Goal: Task Accomplishment & Management: Complete application form

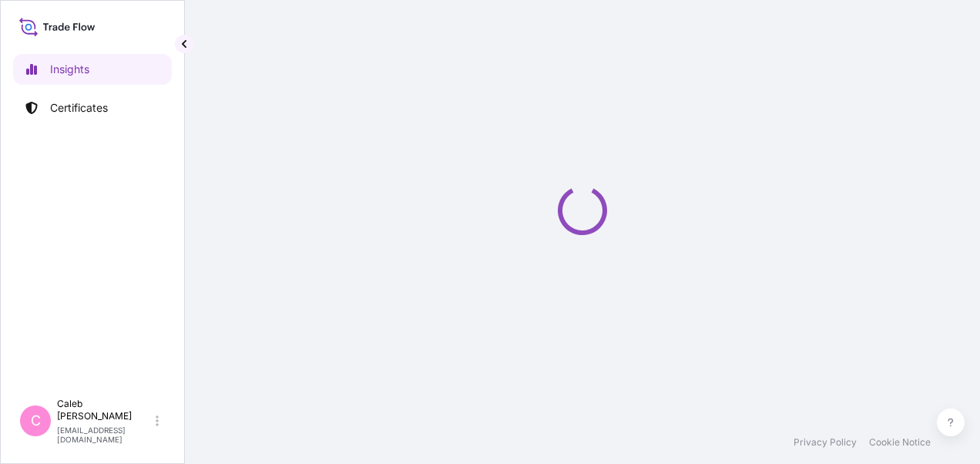
select select "2025"
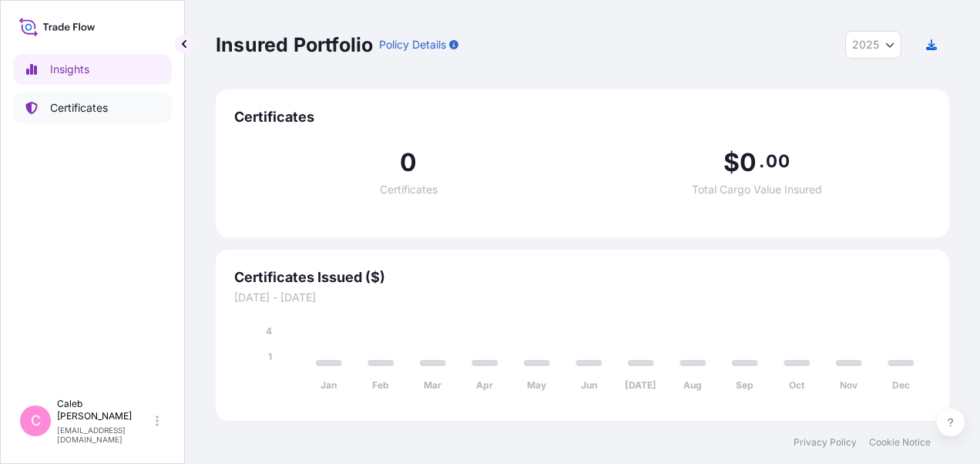
click at [90, 109] on p "Certificates" at bounding box center [79, 107] width 58 height 15
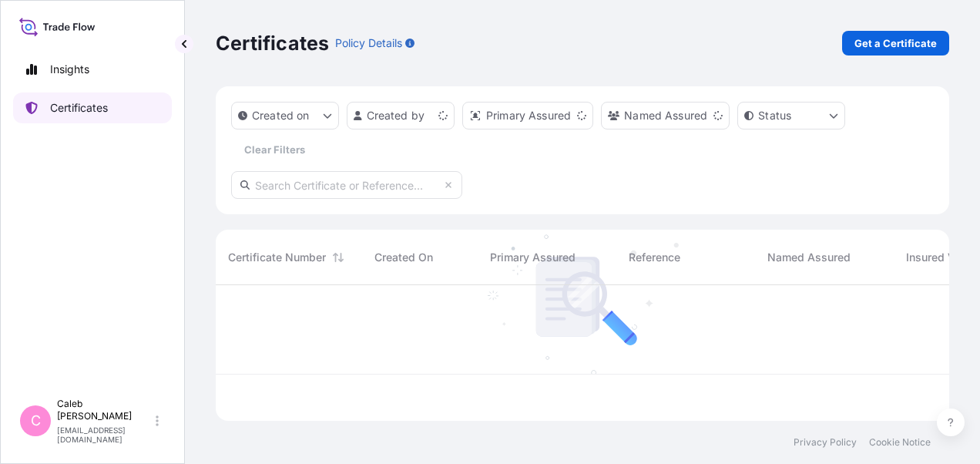
scroll to position [133, 721]
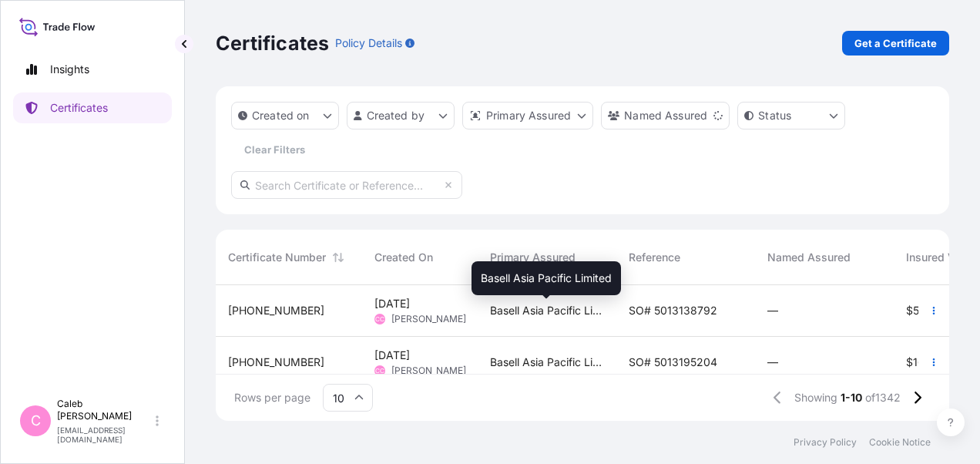
click at [592, 311] on span "Basell Asia Pacific Limited" at bounding box center [547, 310] width 114 height 15
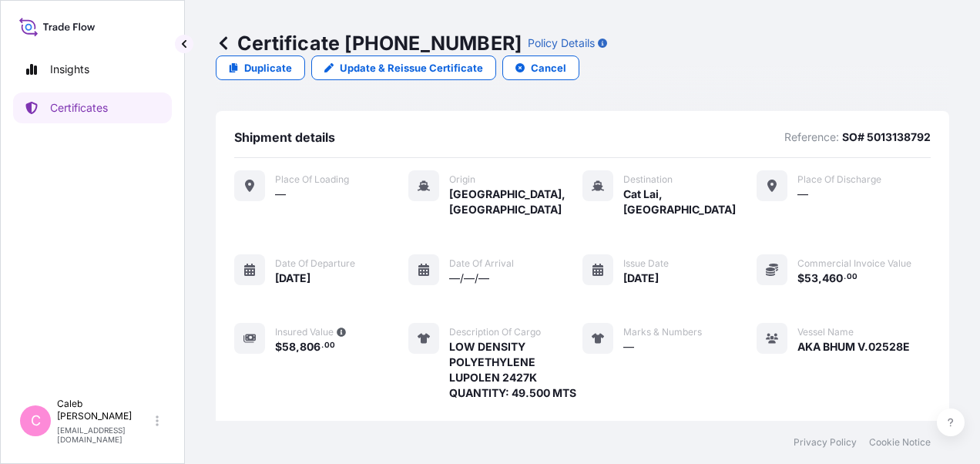
click at [292, 60] on p "Duplicate" at bounding box center [268, 67] width 48 height 15
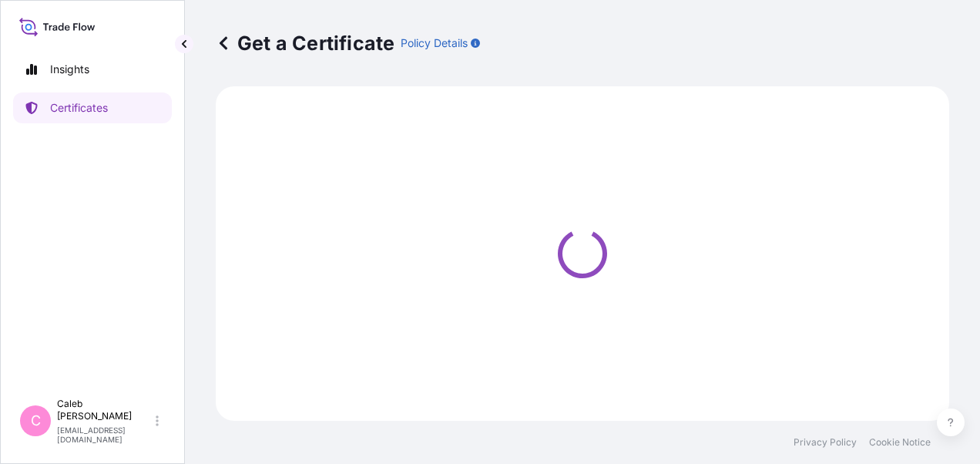
select select "Sea"
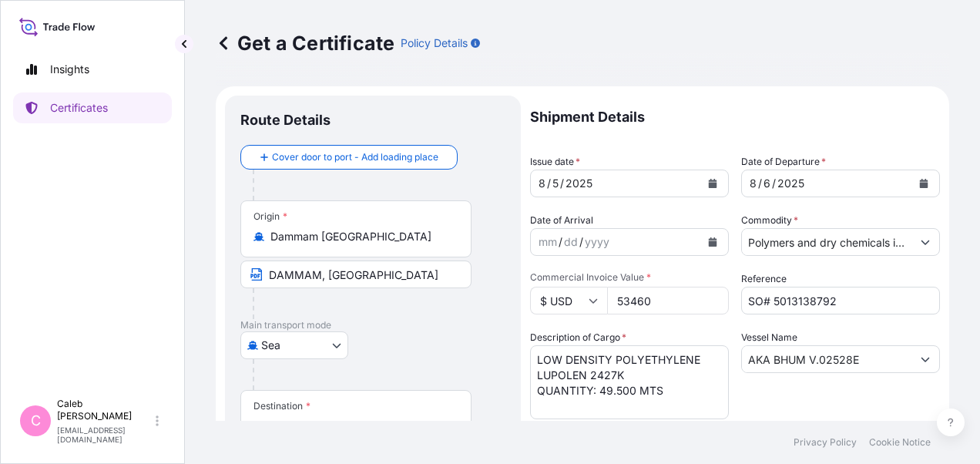
select select "32034"
click at [920, 186] on icon "Calendar" at bounding box center [924, 183] width 8 height 9
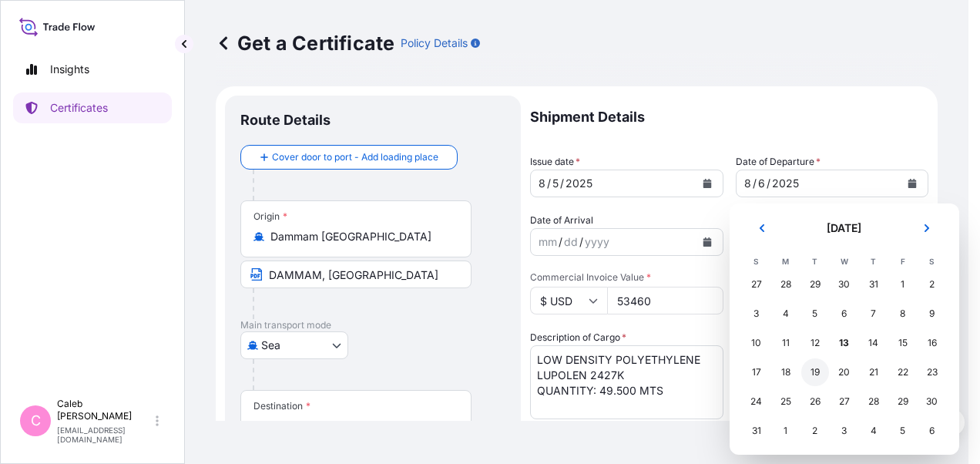
click at [814, 374] on div "19" at bounding box center [815, 372] width 28 height 28
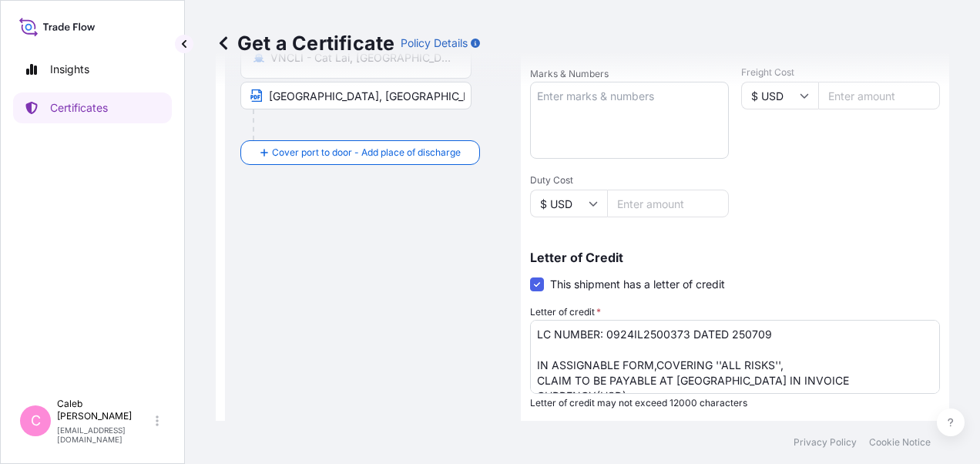
scroll to position [385, 0]
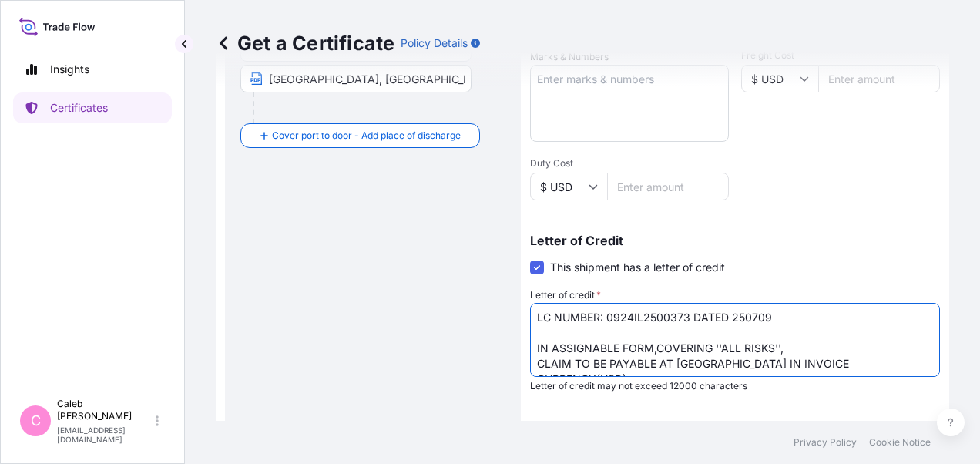
drag, startPoint x: 777, startPoint y: 317, endPoint x: 529, endPoint y: 313, distance: 248.9
click at [529, 313] on form "Route Details Cover door to port - Add loading place Place of loading Road / In…" at bounding box center [582, 157] width 733 height 913
paste textarea "CREDIT NUMBER AND ISSUING DATE"
click at [627, 316] on textarea "LC NUMBER: 0924IL2500373 DATED 250709 IN ASSIGNABLE FORM,COVERING ''ALL RISKS''…" at bounding box center [735, 340] width 410 height 74
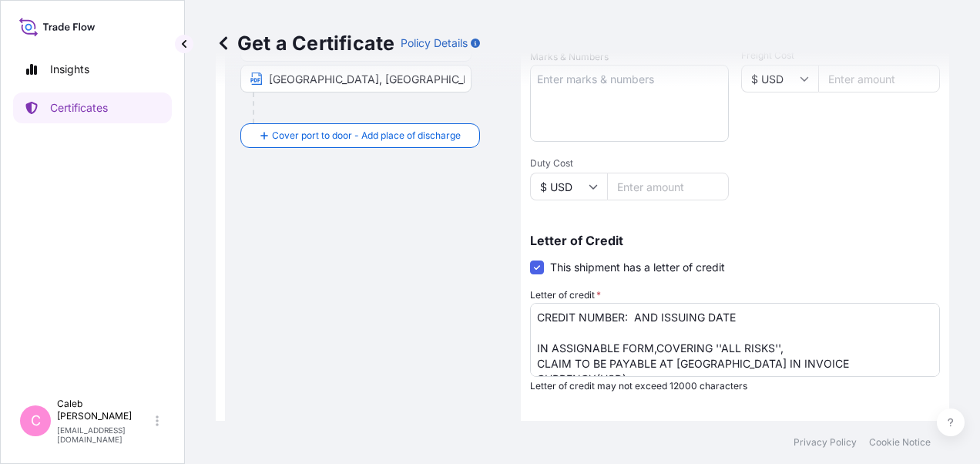
click at [206, 277] on div "Get a Certificate Policy Details Route Details Cover door to port - Add loading…" at bounding box center [582, 210] width 795 height 421
click at [632, 317] on textarea "LC NUMBER: 0924IL2500373 DATED 250709 IN ASSIGNABLE FORM,COVERING ''ALL RISKS''…" at bounding box center [735, 340] width 410 height 74
paste textarea "0129IL2500353"
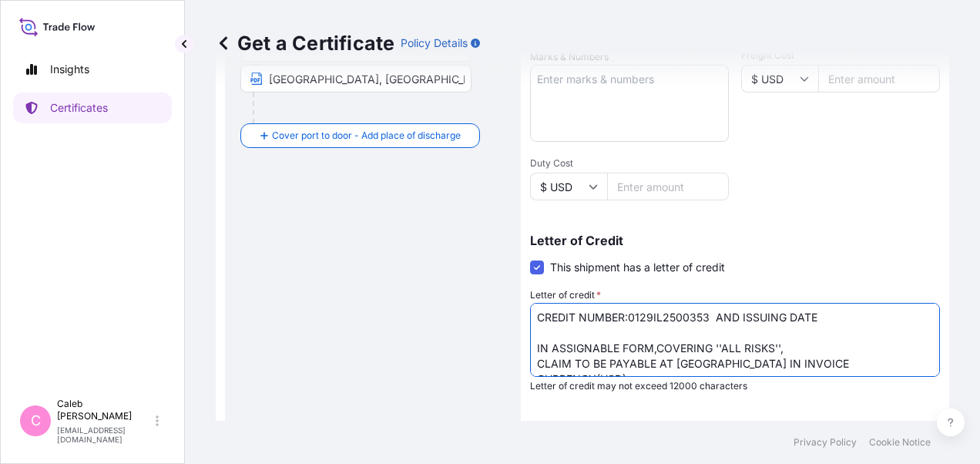
click at [826, 317] on textarea "LC NUMBER: 0924IL2500373 DATED 250709 IN ASSIGNABLE FORM,COVERING ''ALL RISKS''…" at bounding box center [735, 340] width 410 height 74
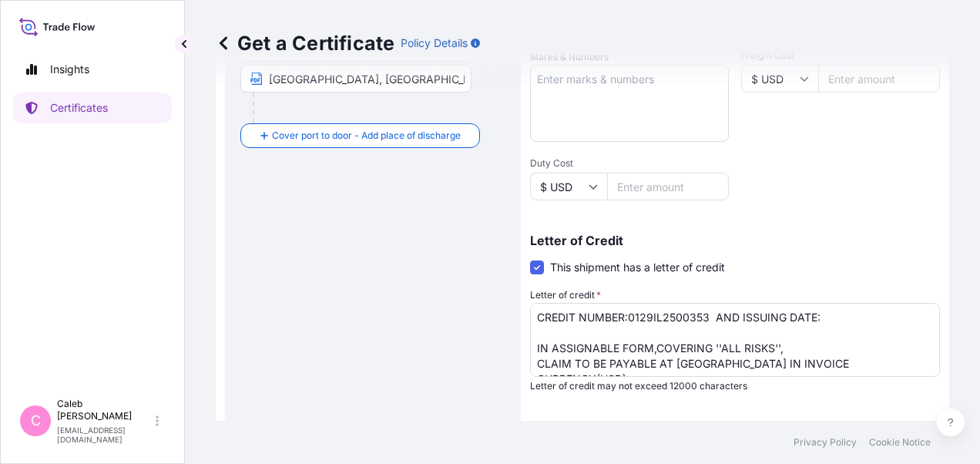
click at [267, 261] on div "Route Details Cover door to port - Add loading place Place of loading Road / In…" at bounding box center [372, 158] width 265 height 864
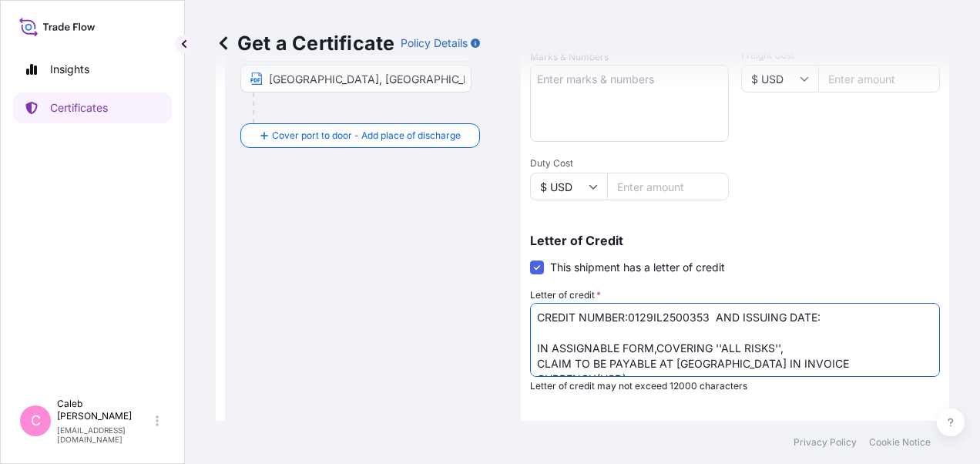
click at [829, 312] on textarea "LC NUMBER: 0924IL2500373 DATED 250709 IN ASSIGNABLE FORM,COVERING ''ALL RISKS''…" at bounding box center [735, 340] width 410 height 74
paste textarea "250729"
drag, startPoint x: 865, startPoint y: 318, endPoint x: 507, endPoint y: 313, distance: 358.3
click at [507, 313] on form "Route Details Cover door to port - Add loading place Place of loading Road / In…" at bounding box center [582, 157] width 733 height 913
click at [406, 305] on div "Route Details Cover door to port - Add loading place Place of loading Road / In…" at bounding box center [372, 158] width 265 height 864
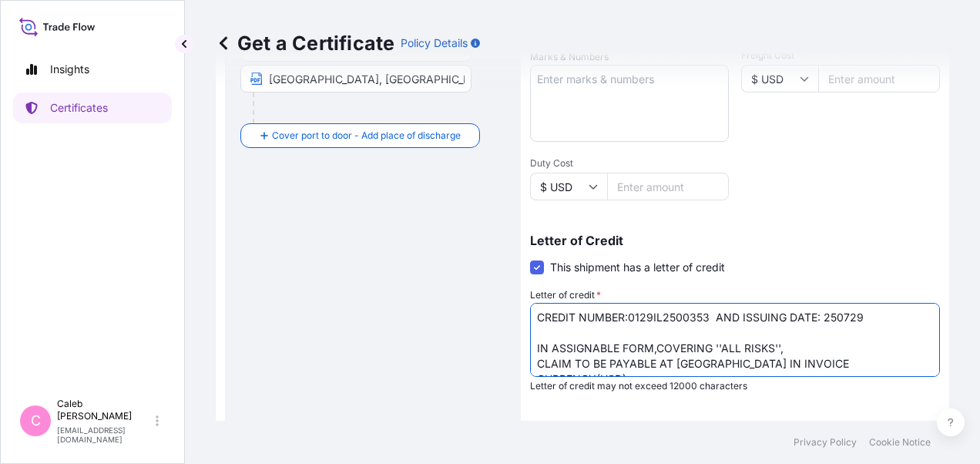
click at [540, 314] on textarea "LC NUMBER: 0924IL2500373 DATED 250709 IN ASSIGNABLE FORM,COVERING ''ALL RISKS''…" at bounding box center [735, 340] width 410 height 74
click at [709, 314] on textarea "LC NUMBER: 0924IL2500373 DATED 250709 IN ASSIGNABLE FORM,COVERING ''ALL RISKS''…" at bounding box center [735, 340] width 410 height 74
click at [716, 316] on textarea "LC NUMBER: 0924IL2500373 DATED 250709 IN ASSIGNABLE FORM,COVERING ''ALL RISKS''…" at bounding box center [735, 340] width 410 height 74
type textarea "CREDIT NUMBER:0129IL2500353 AND ISSUING DATE: 250729 IN ASSIGNABLE FORM,COVERIN…"
click at [807, 260] on div "Letter of Credit This shipment has a letter of credit Letter of credit * LC NUM…" at bounding box center [735, 313] width 410 height 158
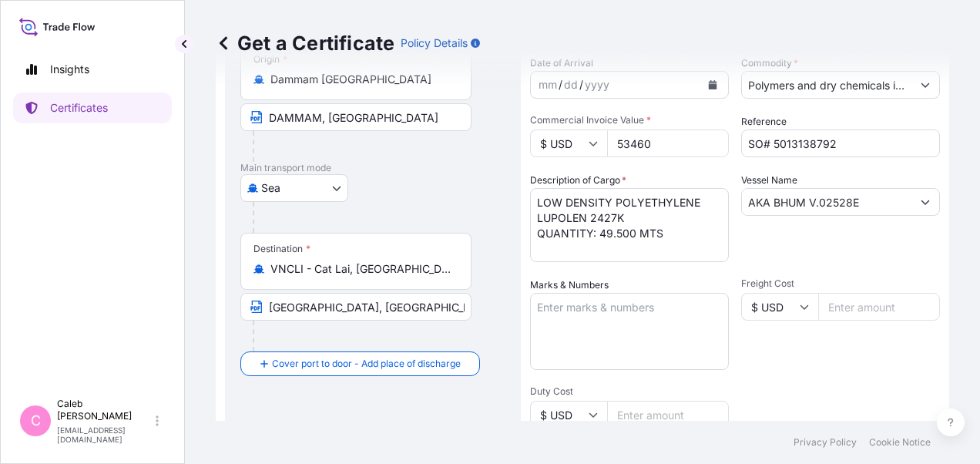
scroll to position [0, 0]
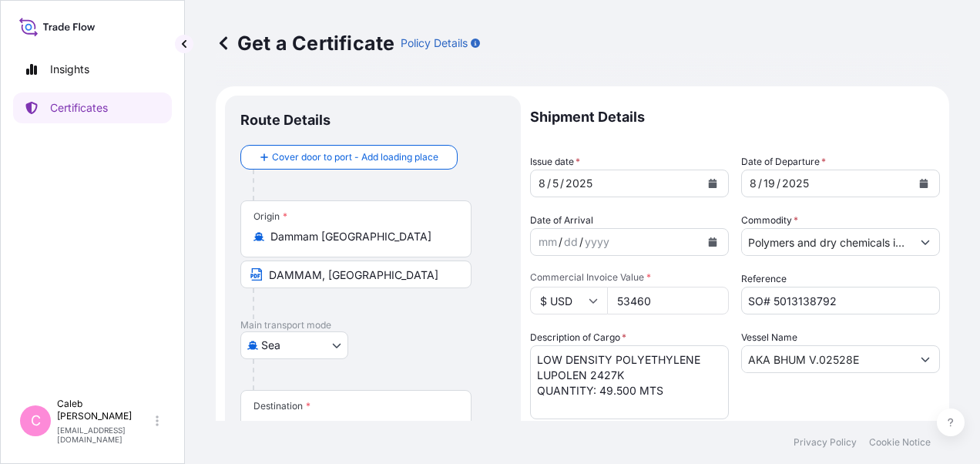
click at [199, 297] on div "Get a Certificate Policy Details Route Details Cover door to port - Add loading…" at bounding box center [582, 210] width 795 height 421
drag, startPoint x: 658, startPoint y: 296, endPoint x: 596, endPoint y: 299, distance: 62.5
click at [596, 299] on div "$ USD 53460" at bounding box center [629, 301] width 199 height 28
paste input "106920.0"
type input "106920.00"
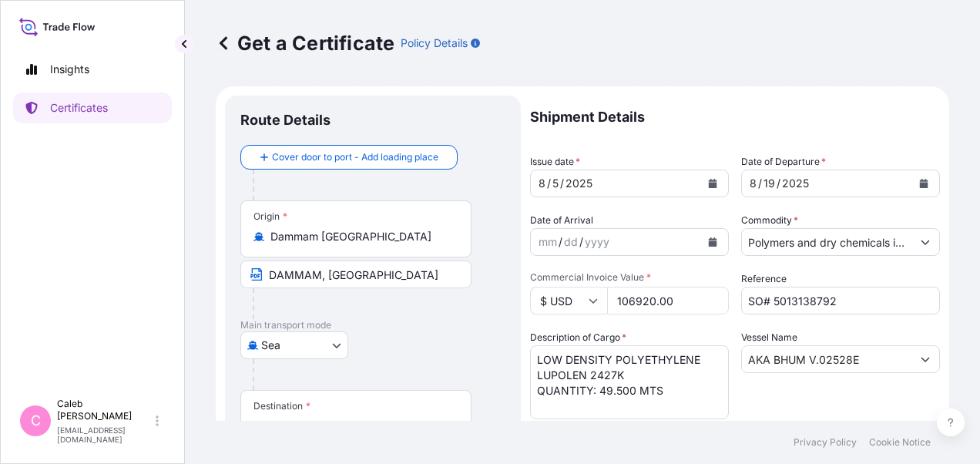
click at [686, 340] on div "Description of Cargo * LOW DENSITY POLYETHYLENE LUPOLEN 2427K QUANTITY: 49.500 …" at bounding box center [629, 374] width 199 height 89
click at [834, 297] on input "SO# 5013138792" at bounding box center [840, 301] width 199 height 28
drag, startPoint x: 766, startPoint y: 298, endPoint x: 829, endPoint y: 303, distance: 63.3
click at [829, 303] on input "SO# 5013138792" at bounding box center [840, 301] width 199 height 28
paste input "2018"
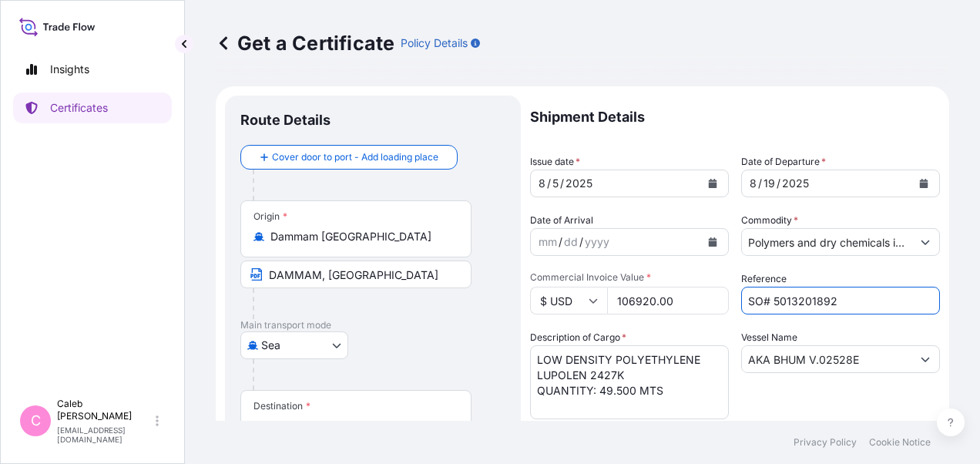
type input "SO# 5013201892"
click at [835, 330] on div "Vessel Name AKA BHUM V.02528E" at bounding box center [840, 374] width 199 height 89
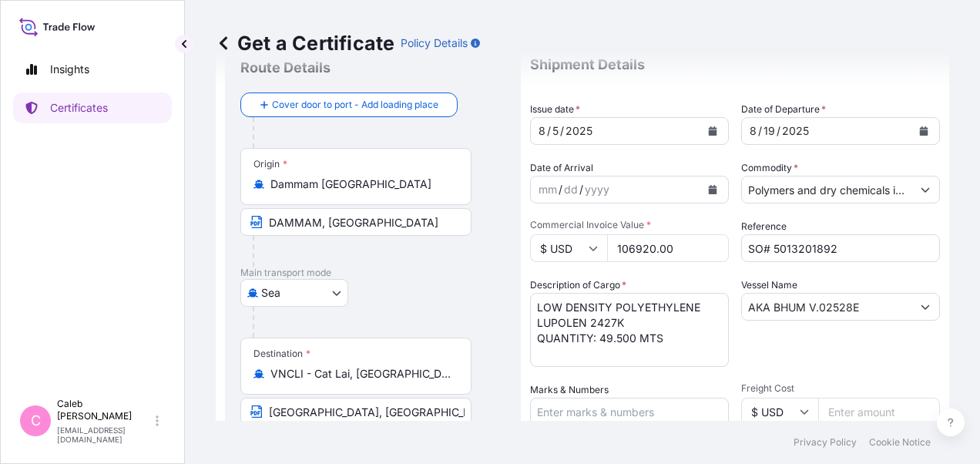
scroll to position [77, 0]
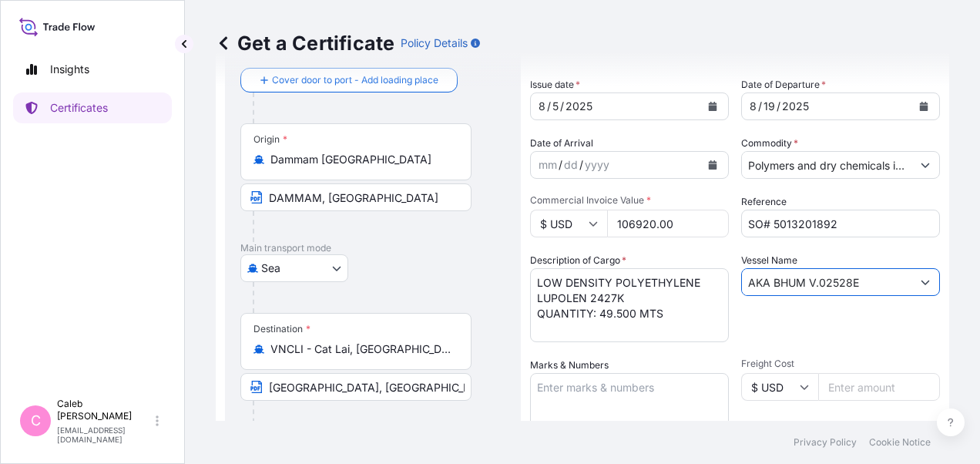
drag, startPoint x: 858, startPoint y: 285, endPoint x: 711, endPoint y: 284, distance: 147.2
click at [711, 284] on div "Shipment Details Issue date * 8 / 5 / 2025 Date of Departure * 8 / 19 / 2025 Da…" at bounding box center [735, 443] width 410 height 851
paste input "EVER PEARL 1217-454S"
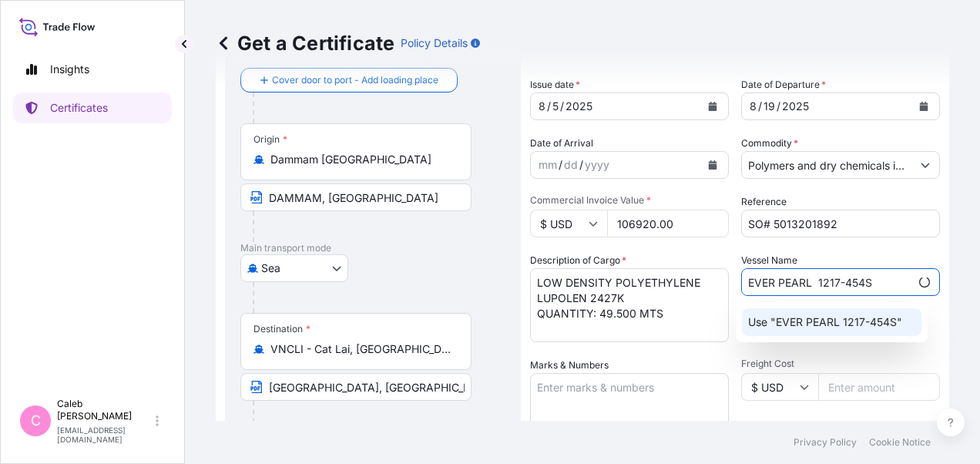
click at [873, 316] on p "Use "EVER PEARL 1217-454S"" at bounding box center [825, 321] width 154 height 15
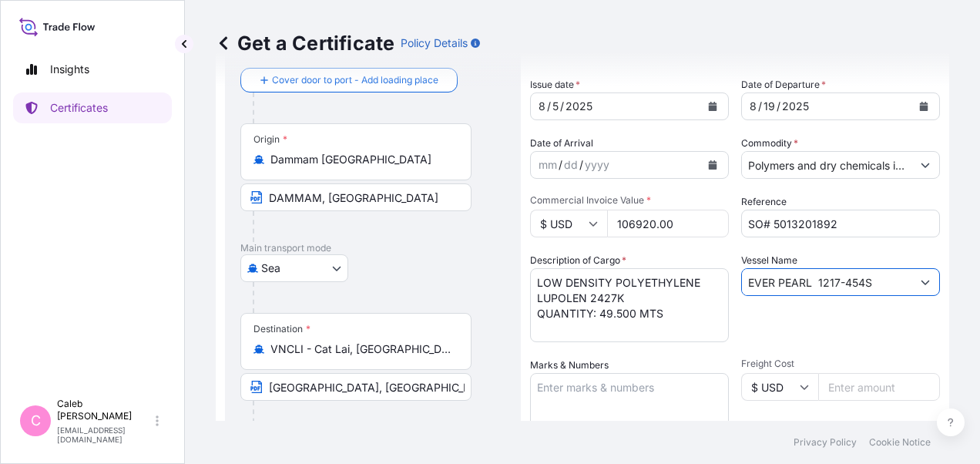
type input "EVER PEARL 1217-454S"
click at [208, 342] on div "Get a Certificate Policy Details Route Details Cover door to port - Add loading…" at bounding box center [582, 210] width 795 height 421
click at [600, 294] on textarea "LOW DENSITY POLYETHYLENE LUPOLEN 2427K QUANTITY: 49.500 MTS" at bounding box center [629, 305] width 199 height 74
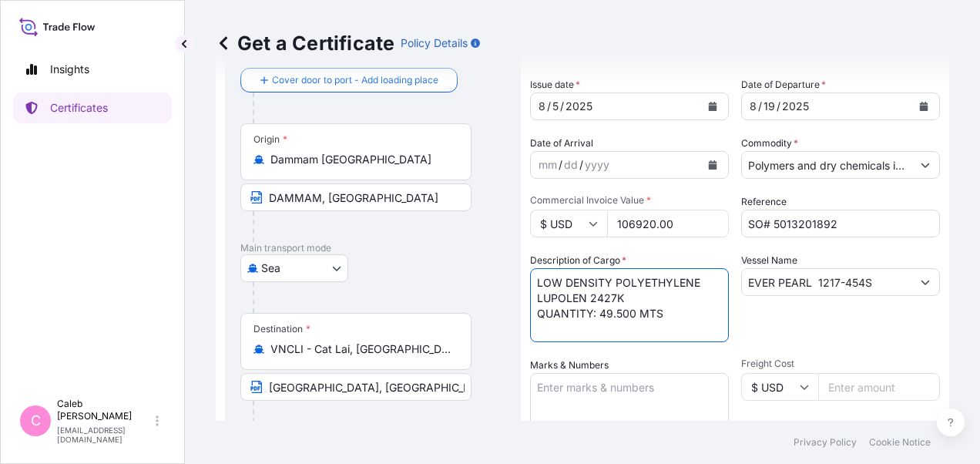
drag, startPoint x: 630, startPoint y: 297, endPoint x: 525, endPoint y: 277, distance: 106.7
click at [525, 277] on form "Route Details Cover door to port - Add loading place Place of loading Road / In…" at bounding box center [582, 465] width 733 height 913
paste textarea "COMMODITY: LUPOLEN 2227K LOW DENSITY POLYETHYLENE LDPE"
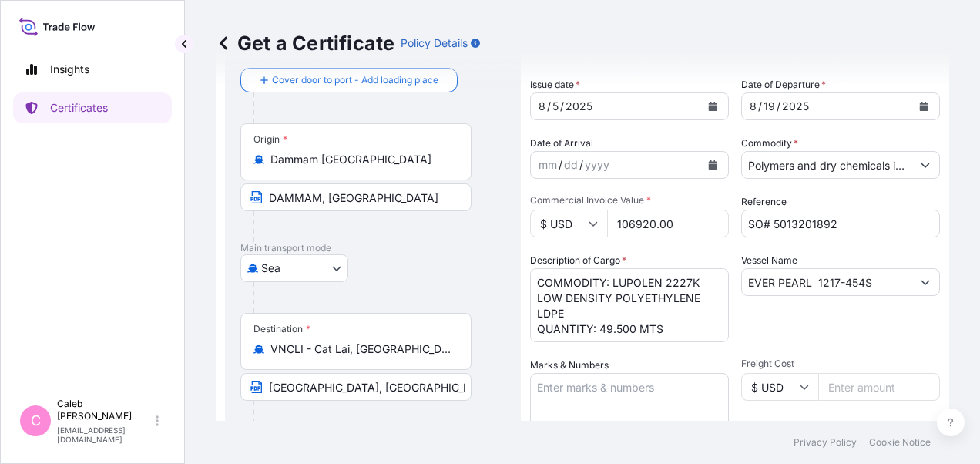
click at [206, 347] on div "Get a Certificate Policy Details Route Details Cover door to port - Add loading…" at bounding box center [582, 210] width 795 height 421
click at [620, 324] on textarea "LOW DENSITY POLYETHYLENE LUPOLEN 2427K QUANTITY: 49.500 MTS" at bounding box center [629, 305] width 199 height 74
type textarea "COMMODITY: LUPOLEN 2227K LOW DENSITY POLYETHYLENE LDPE QUANTITY: 99.000 MTS"
click at [766, 327] on div "Vessel Name EVER PEARL 1217-454S" at bounding box center [840, 297] width 199 height 89
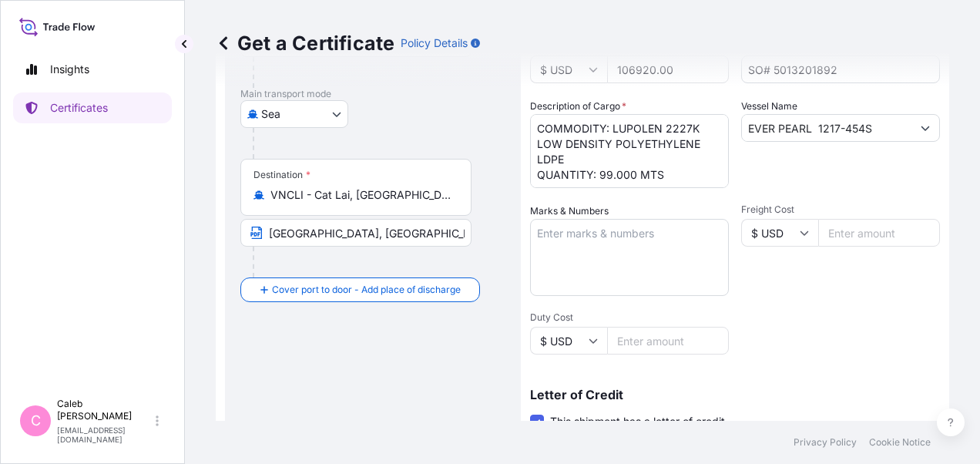
scroll to position [385, 0]
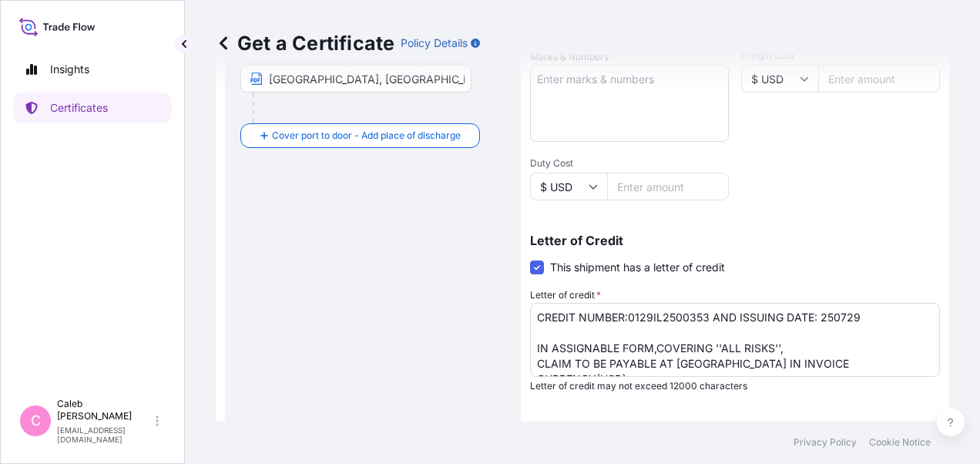
click at [215, 267] on div "Get a Certificate Policy Details Route Details Cover door to port - Add loading…" at bounding box center [582, 210] width 795 height 421
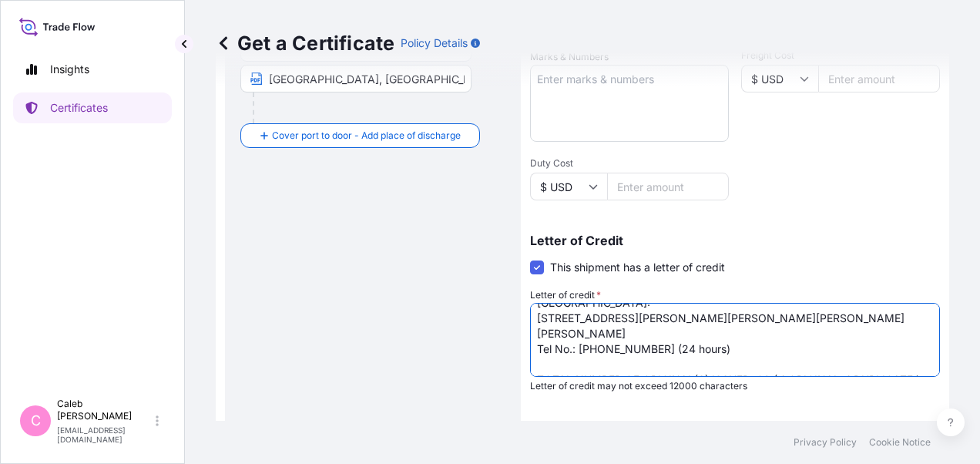
scroll to position [139, 0]
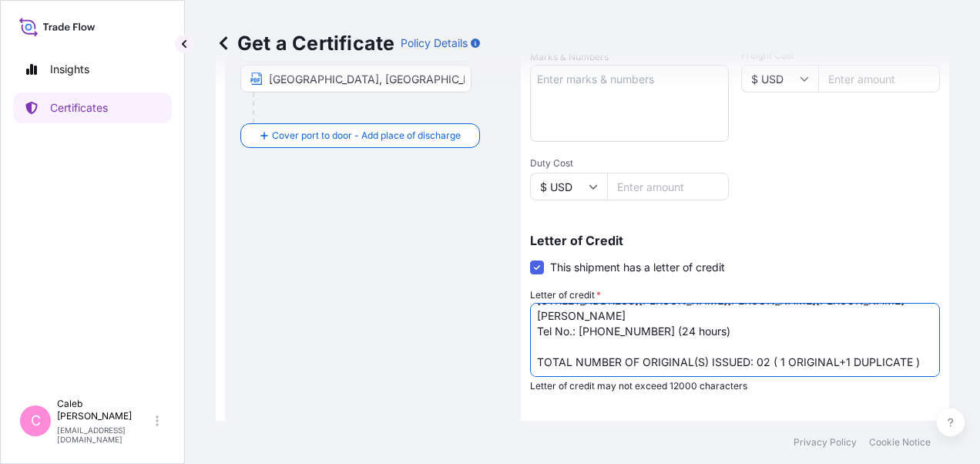
drag, startPoint x: 535, startPoint y: 347, endPoint x: 727, endPoint y: 319, distance: 193.8
click at [727, 319] on textarea "LC NUMBER: 0924IL2500373 DATED 250709 IN ASSIGNABLE FORM,COVERING ''ALL RISKS''…" at bounding box center [735, 340] width 410 height 74
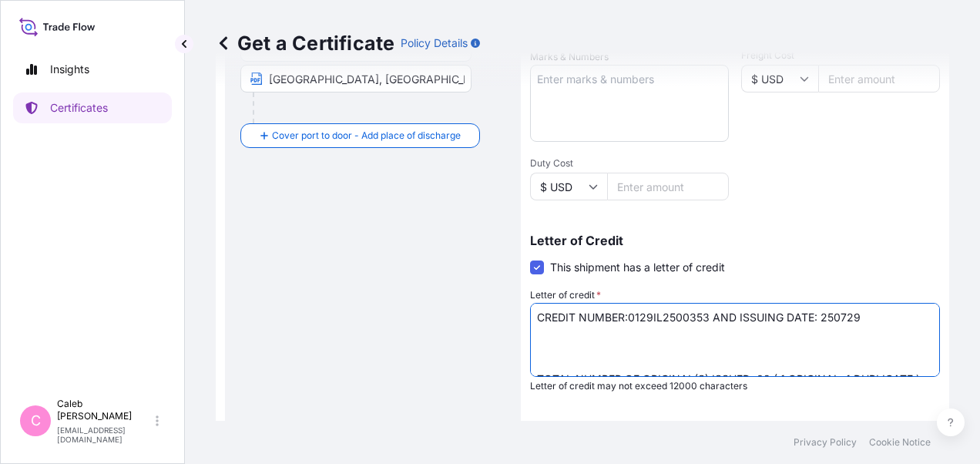
click at [538, 314] on textarea "LC NUMBER: 0924IL2500373 DATED 250709 IN ASSIGNABLE FORM,COVERING ''ALL RISKS''…" at bounding box center [735, 340] width 410 height 74
click at [546, 341] on textarea "LC NUMBER: 0924IL2500373 DATED 250709 IN ASSIGNABLE FORM,COVERING ''ALL RISKS''…" at bounding box center [735, 340] width 410 height 74
paste textarea "IN ASSIGNABLE FORM AND ENDORSED IN BLANK FOR 110 PCT INVOICE VALUE COVERING ''A…"
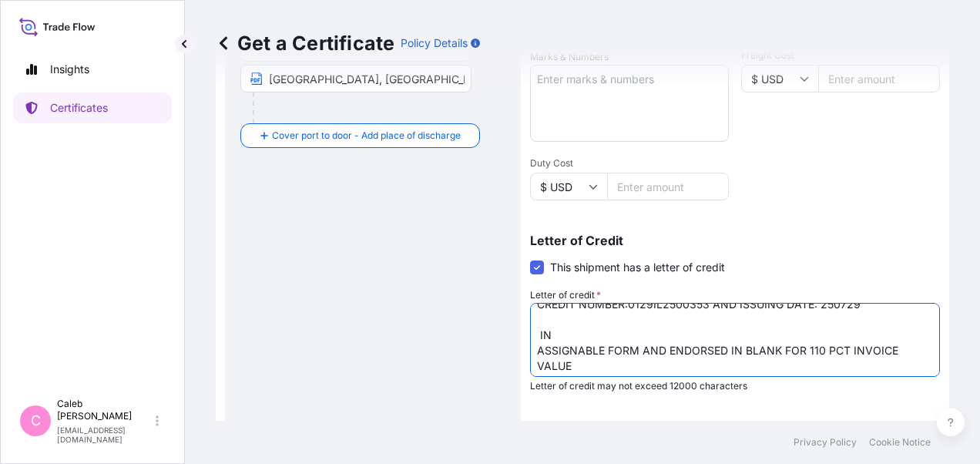
scroll to position [8, 0]
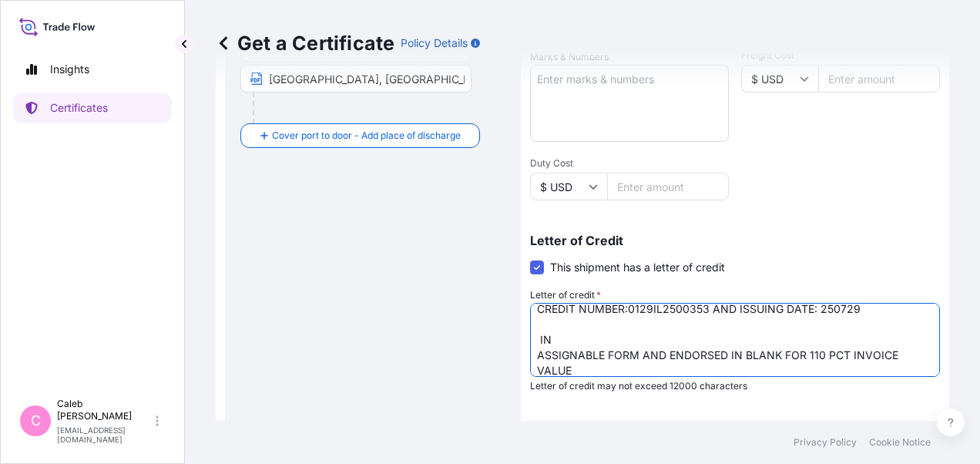
click at [538, 340] on textarea "LC NUMBER: 0924IL2500373 DATED 250709 IN ASSIGNABLE FORM,COVERING ''ALL RISKS''…" at bounding box center [735, 340] width 410 height 74
click at [535, 354] on textarea "LC NUMBER: 0924IL2500373 DATED 250709 IN ASSIGNABLE FORM,COVERING ''ALL RISKS''…" at bounding box center [735, 340] width 410 height 74
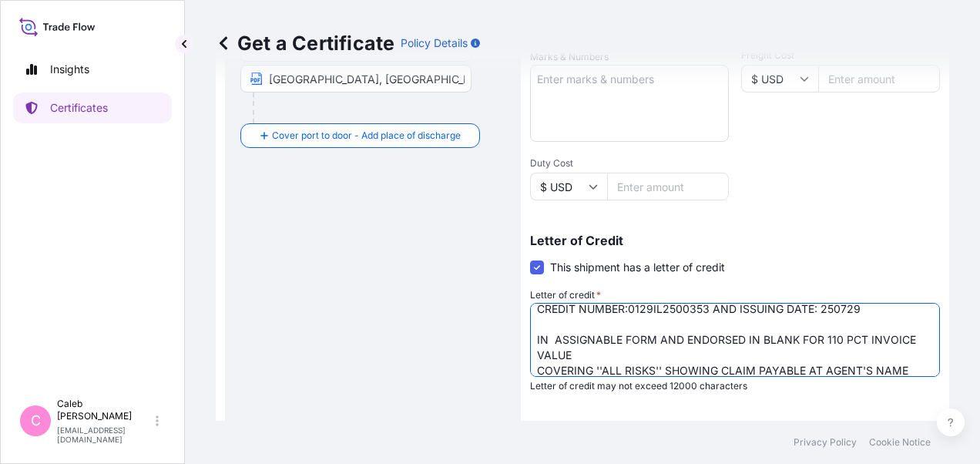
click at [535, 337] on textarea "LC NUMBER: 0924IL2500373 DATED 250709 IN ASSIGNABLE FORM,COVERING ''ALL RISKS''…" at bounding box center [735, 340] width 410 height 74
click at [553, 339] on textarea "LC NUMBER: 0924IL2500373 DATED 250709 IN ASSIGNABLE FORM,COVERING ''ALL RISKS''…" at bounding box center [735, 340] width 410 height 74
drag, startPoint x: 656, startPoint y: 336, endPoint x: 905, endPoint y: 357, distance: 249.0
click at [905, 357] on textarea "LC NUMBER: 0924IL2500373 DATED 250709 IN ASSIGNABLE FORM,COVERING ''ALL RISKS''…" at bounding box center [735, 340] width 410 height 74
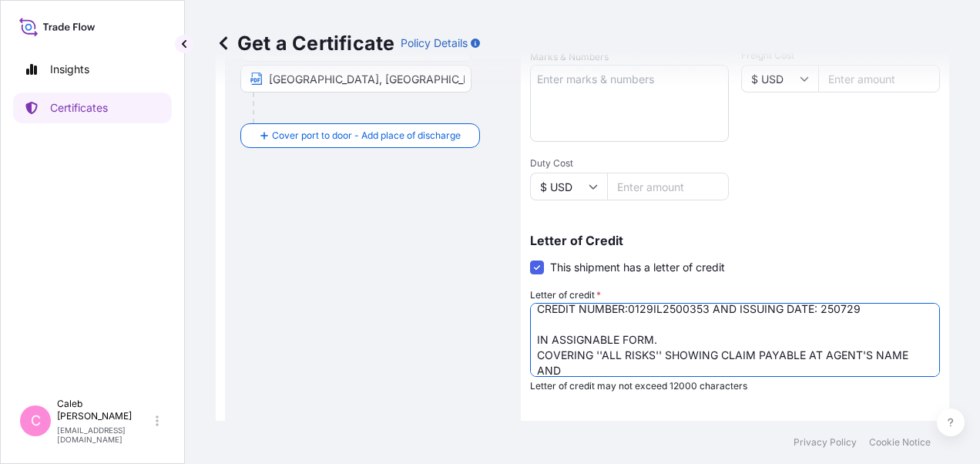
click at [717, 351] on textarea "LC NUMBER: 0924IL2500373 DATED 250709 IN ASSIGNABLE FORM,COVERING ''ALL RISKS''…" at bounding box center [735, 340] width 410 height 74
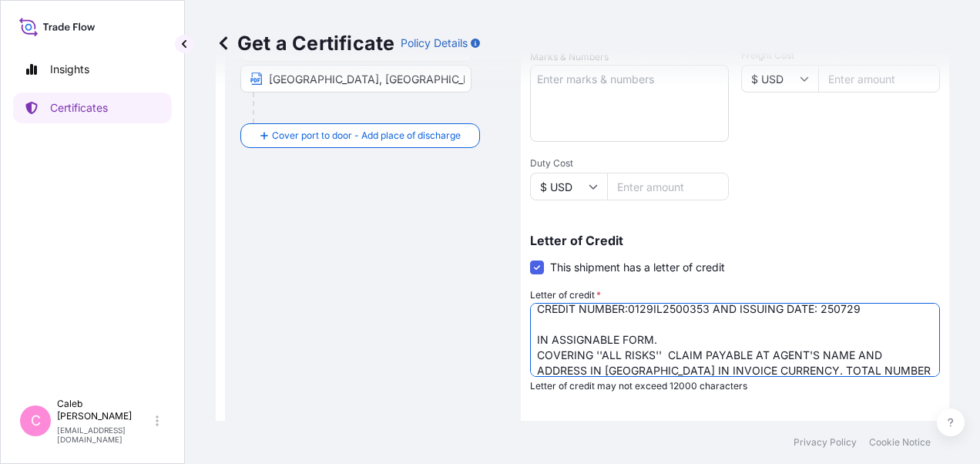
scroll to position [39, 0]
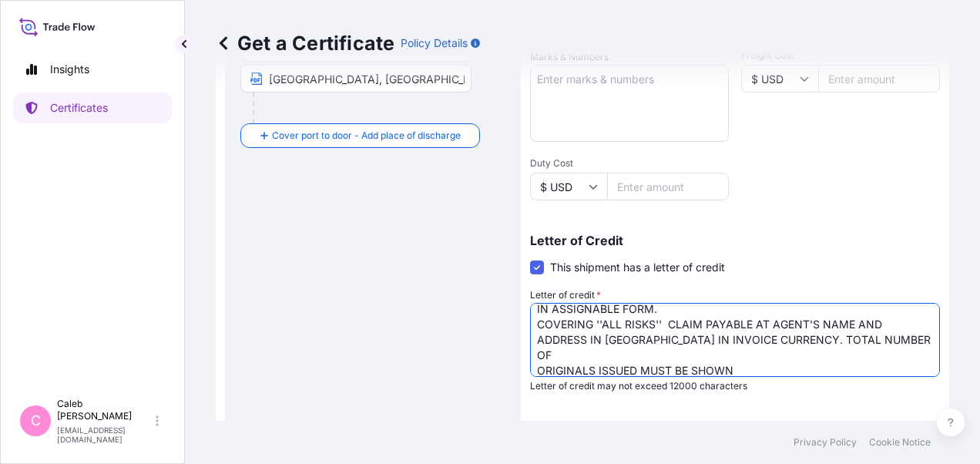
click at [774, 336] on textarea "LC NUMBER: 0924IL2500373 DATED 250709 IN ASSIGNABLE FORM,COVERING ''ALL RISKS''…" at bounding box center [735, 340] width 410 height 74
click at [816, 337] on textarea "LC NUMBER: 0924IL2500373 DATED 250709 IN ASSIGNABLE FORM,COVERING ''ALL RISKS''…" at bounding box center [735, 340] width 410 height 74
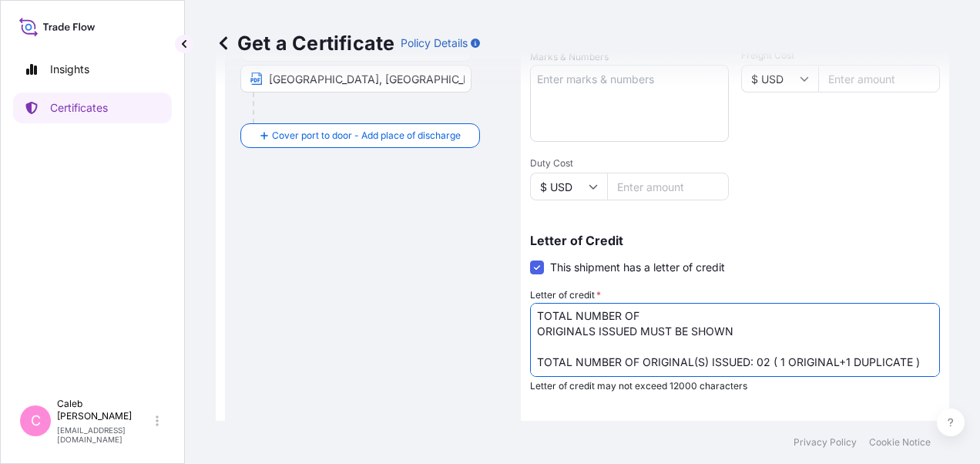
scroll to position [70, 0]
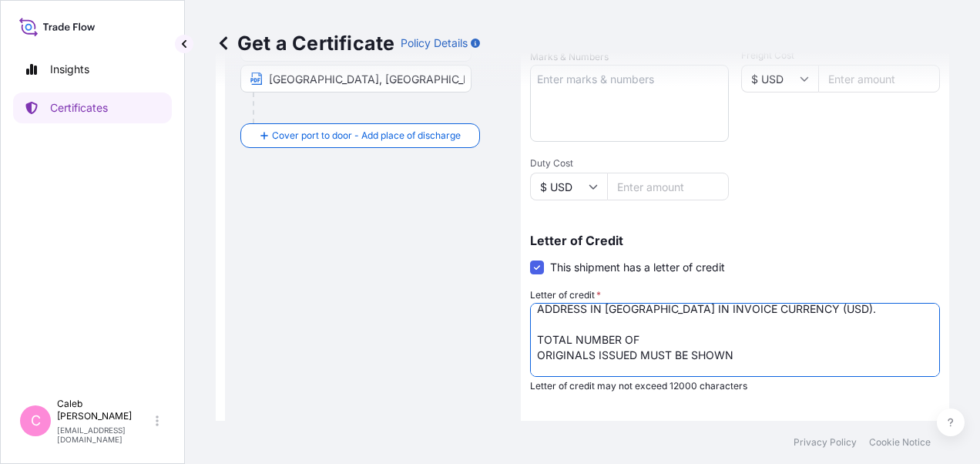
click at [535, 351] on textarea "LC NUMBER: 0924IL2500373 DATED 250709 IN ASSIGNABLE FORM,COVERING ''ALL RISKS''…" at bounding box center [735, 340] width 410 height 74
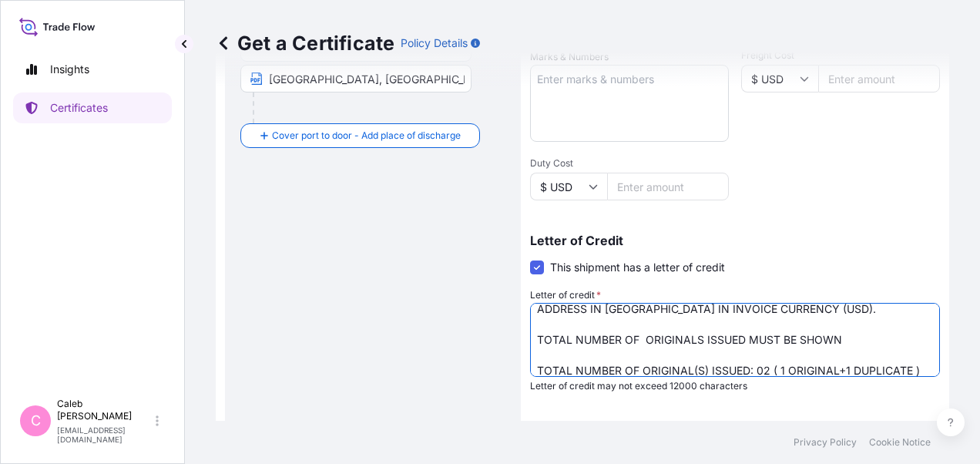
drag, startPoint x: 746, startPoint y: 336, endPoint x: 851, endPoint y: 339, distance: 104.8
click at [851, 339] on textarea "LC NUMBER: 0924IL2500373 DATED 250709 IN ASSIGNABLE FORM,COVERING ''ALL RISKS''…" at bounding box center [735, 340] width 410 height 74
drag, startPoint x: 752, startPoint y: 339, endPoint x: 539, endPoint y: 336, distance: 213.4
click at [539, 336] on textarea "LC NUMBER: 0924IL2500373 DATED 250709 IN ASSIGNABLE FORM,COVERING ''ALL RISKS''…" at bounding box center [735, 340] width 410 height 74
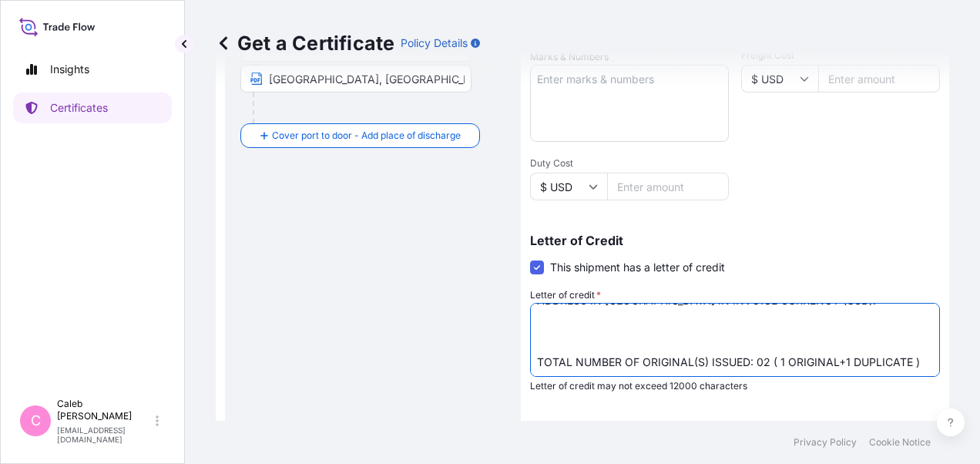
scroll to position [93, 0]
drag, startPoint x: 747, startPoint y: 367, endPoint x: 539, endPoint y: 344, distance: 209.3
click at [539, 344] on textarea "LC NUMBER: 0924IL2500373 DATED 250709 IN ASSIGNABLE FORM,COVERING ''ALL RISKS''…" at bounding box center [735, 340] width 410 height 74
paste textarea "TOTAL NUMBER OF ORIGINALS ISSUED"
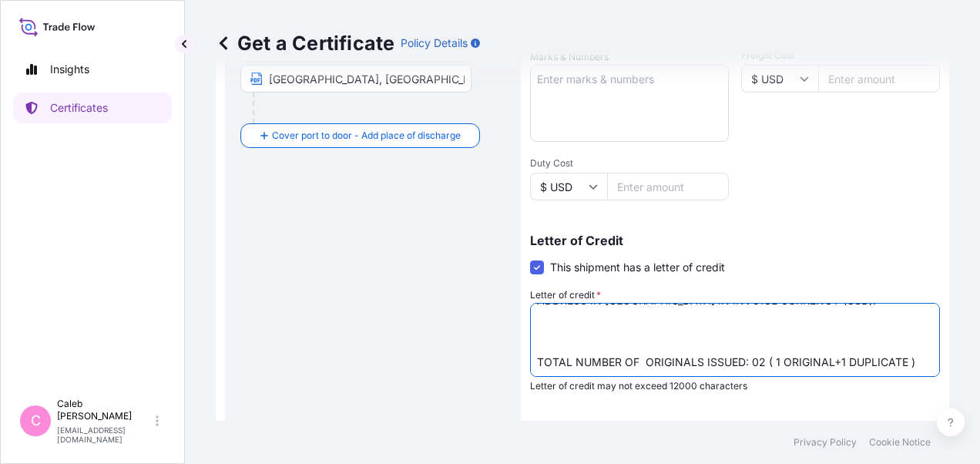
scroll to position [93, 0]
click at [760, 344] on textarea "LC NUMBER: 0924IL2500373 DATED 250709 IN ASSIGNABLE FORM,COVERING ''ALL RISKS''…" at bounding box center [735, 340] width 410 height 74
click at [840, 344] on textarea "LC NUMBER: 0924IL2500373 DATED 250709 IN ASSIGNABLE FORM,COVERING ''ALL RISKS''…" at bounding box center [735, 340] width 410 height 74
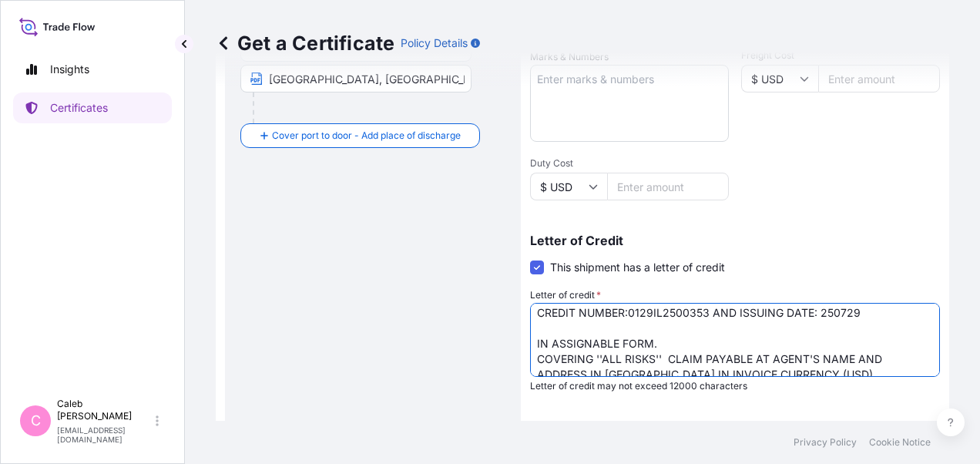
scroll to position [0, 0]
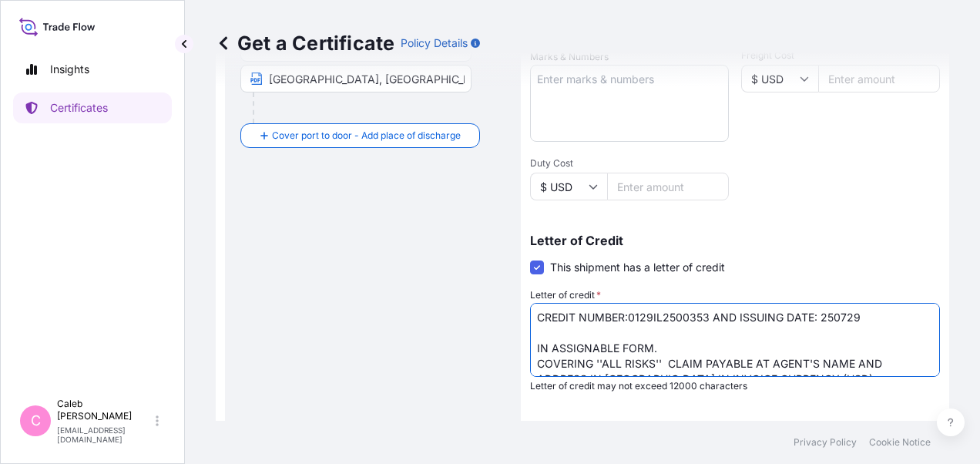
click at [536, 361] on textarea "LC NUMBER: 0924IL2500373 DATED 250709 IN ASSIGNABLE FORM,COVERING ''ALL RISKS''…" at bounding box center [735, 340] width 410 height 74
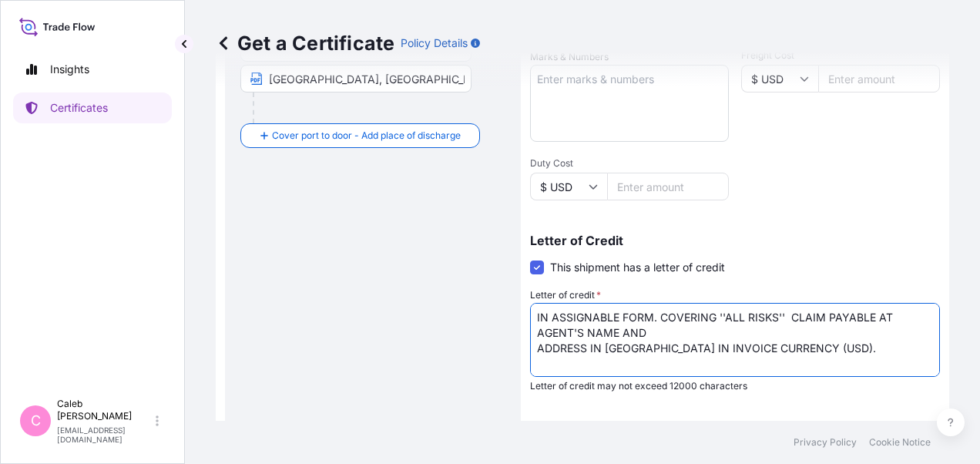
click at [536, 347] on textarea "LC NUMBER: 0924IL2500373 DATED 250709 IN ASSIGNABLE FORM,COVERING ''ALL RISKS''…" at bounding box center [735, 340] width 410 height 74
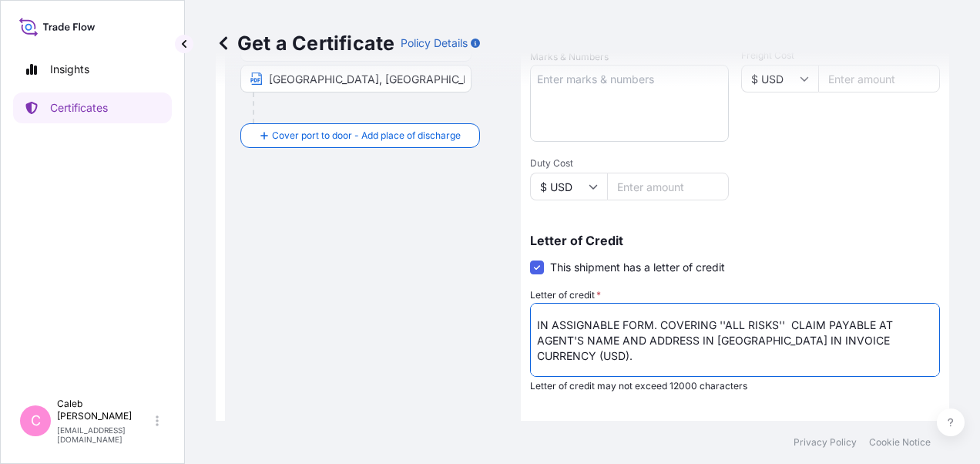
scroll to position [46, 0]
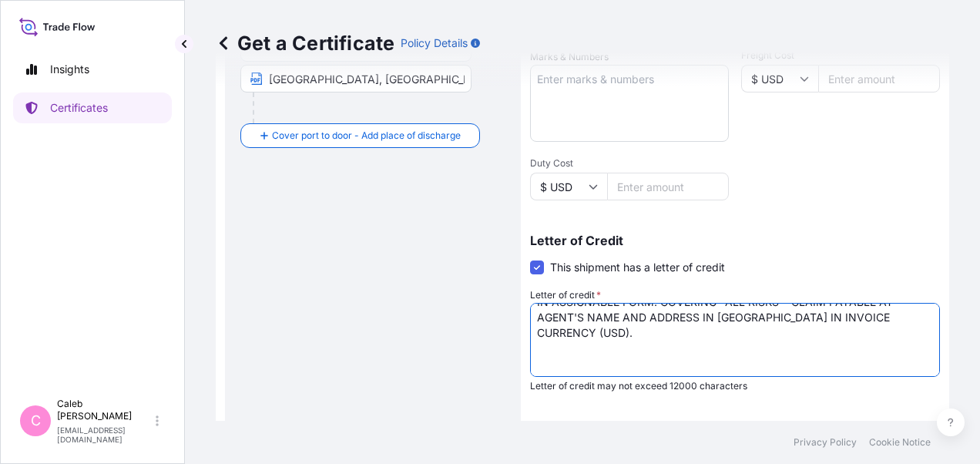
click at [556, 347] on textarea "LC NUMBER: 0924IL2500373 DATED 250709 IN ASSIGNABLE FORM,COVERING ''ALL RISKS''…" at bounding box center [735, 340] width 410 height 74
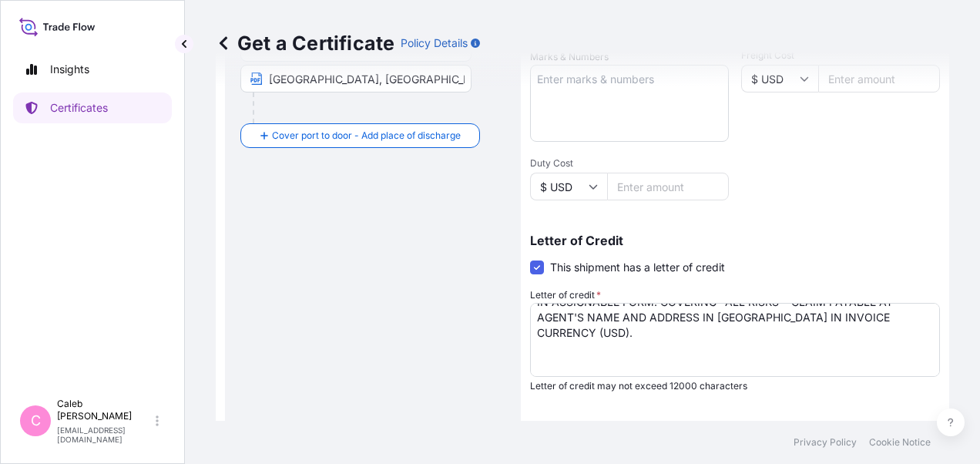
click at [207, 357] on div "Get a Certificate Policy Details Route Details Cover door to port - Add loading…" at bounding box center [582, 210] width 795 height 421
click at [552, 348] on textarea "LC NUMBER: 0924IL2500373 DATED 250709 IN ASSIGNABLE FORM,COVERING ''ALL RISKS''…" at bounding box center [735, 340] width 410 height 74
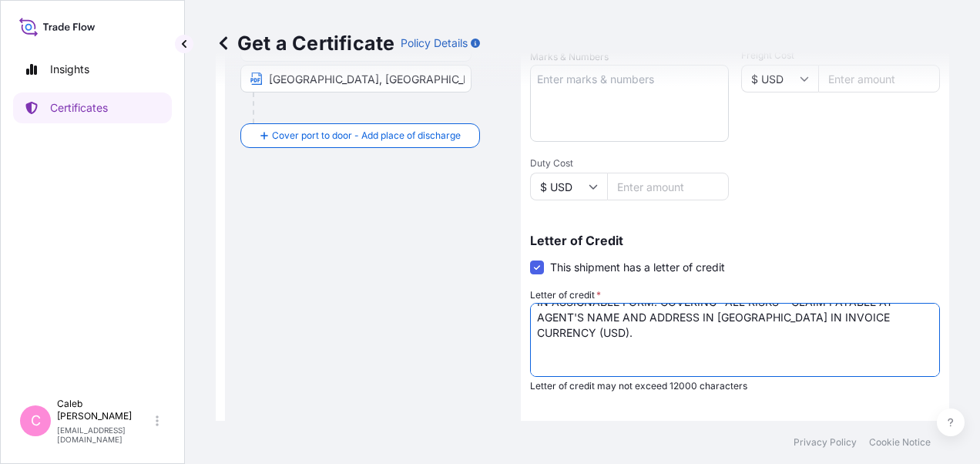
paste textarea "Baoviet Insurance No7, Ly Thuong Kiet Street Hoan Kiem District Phan Chu Trinh …"
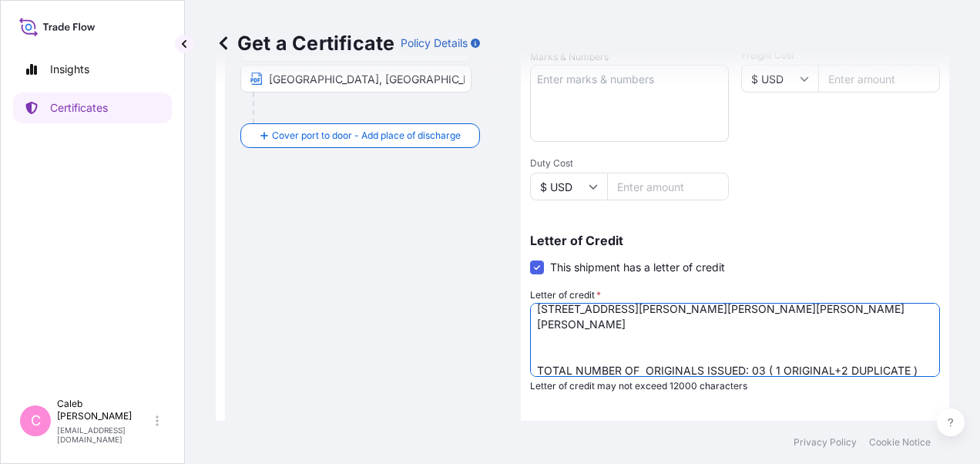
scroll to position [116, 0]
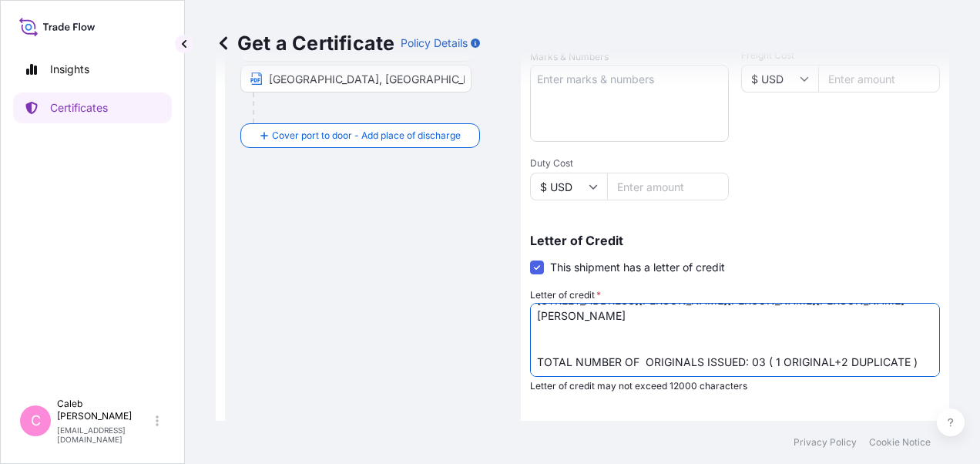
click at [536, 351] on textarea "LC NUMBER: 0924IL2500373 DATED 250709 IN ASSIGNABLE FORM,COVERING ''ALL RISKS''…" at bounding box center [735, 340] width 410 height 74
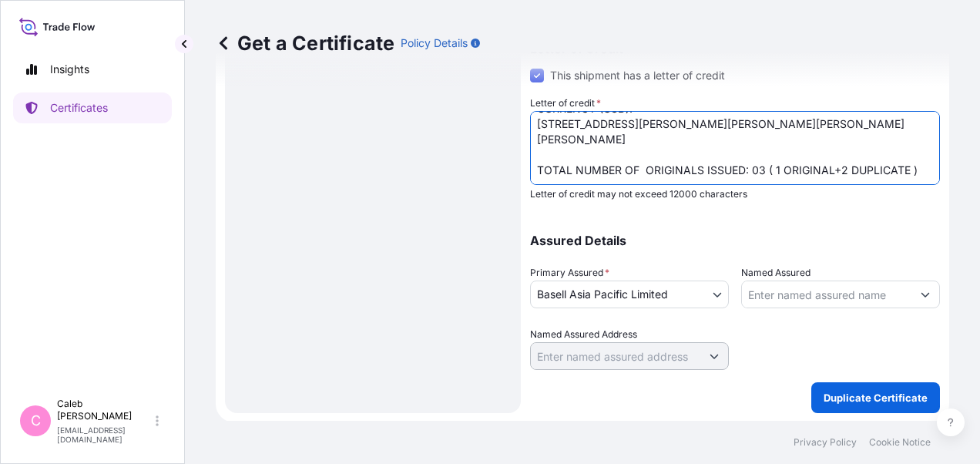
scroll to position [578, 0]
type textarea "CREDIT NUMBER:0129IL2500353 AND ISSUING DATE: 250729 IN ASSIGNABLE FORM. COVERI…"
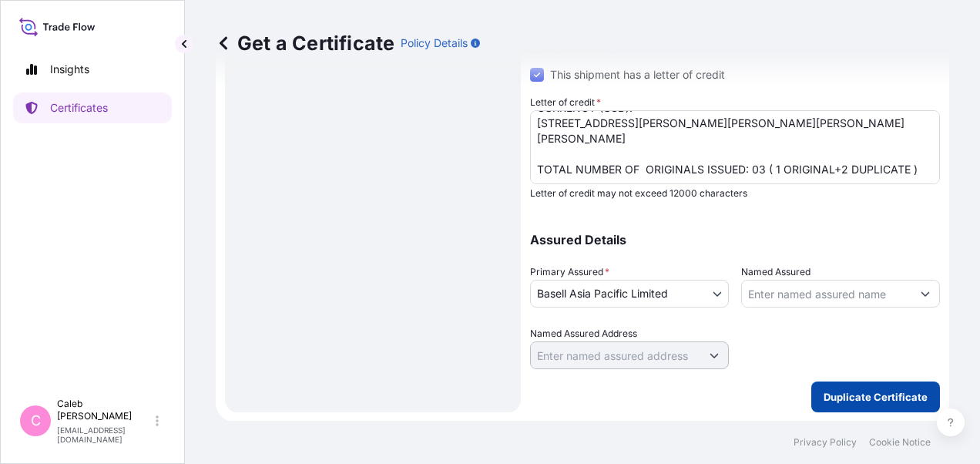
click at [827, 391] on p "Duplicate Certificate" at bounding box center [876, 396] width 104 height 15
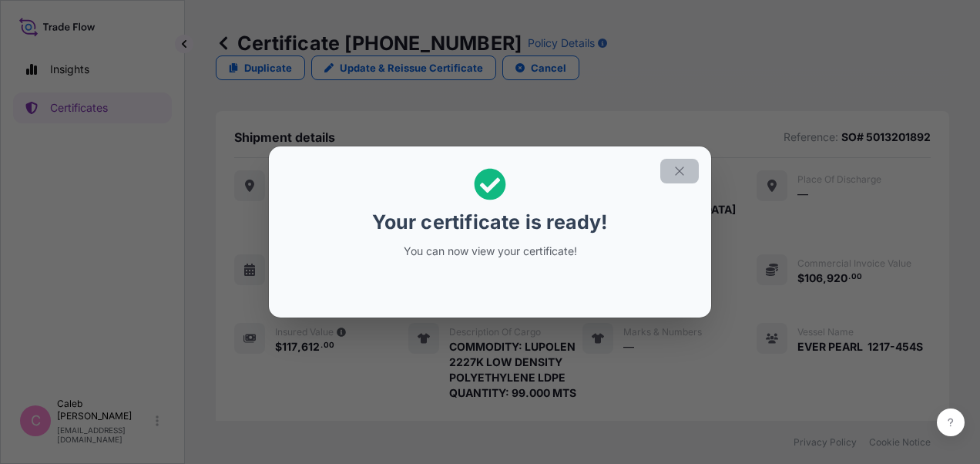
click at [681, 166] on icon "button" at bounding box center [680, 171] width 14 height 14
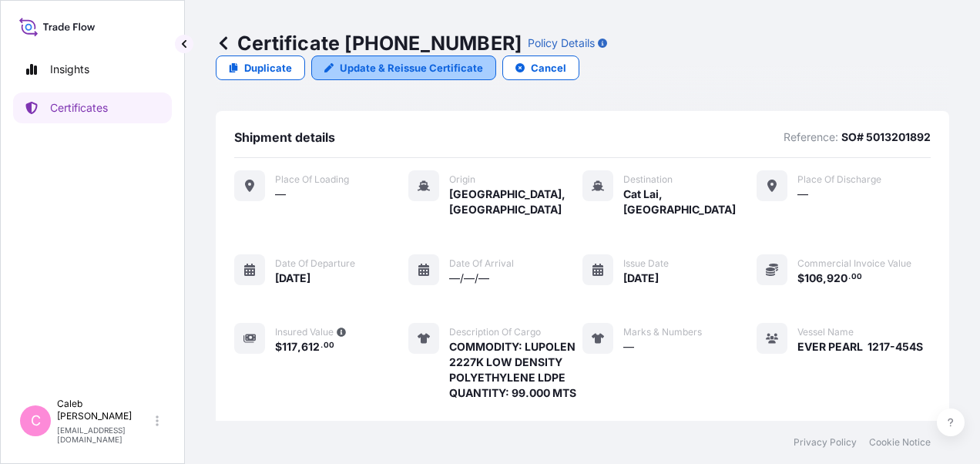
click at [483, 60] on p "Update & Reissue Certificate" at bounding box center [411, 67] width 143 height 15
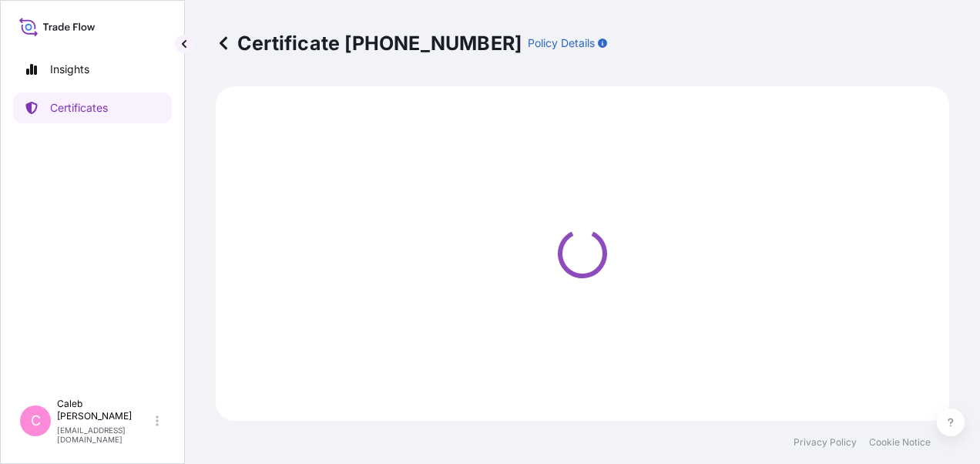
select select "Sea"
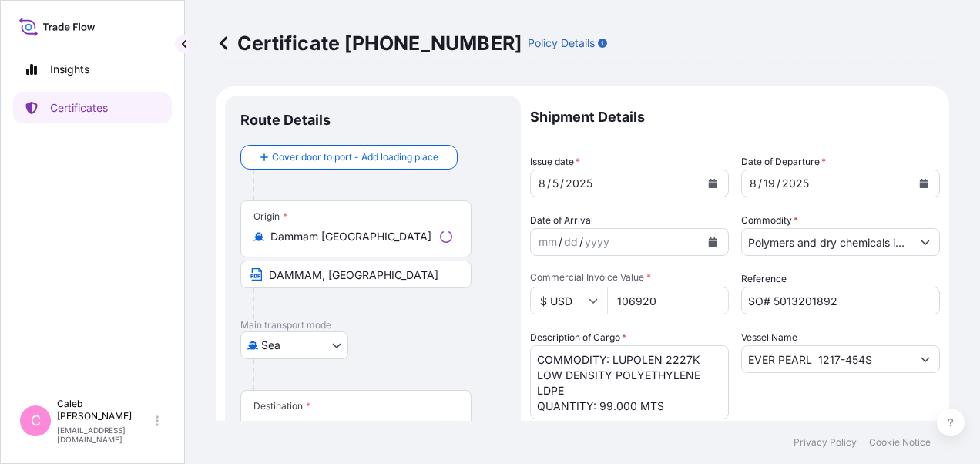
select select "32034"
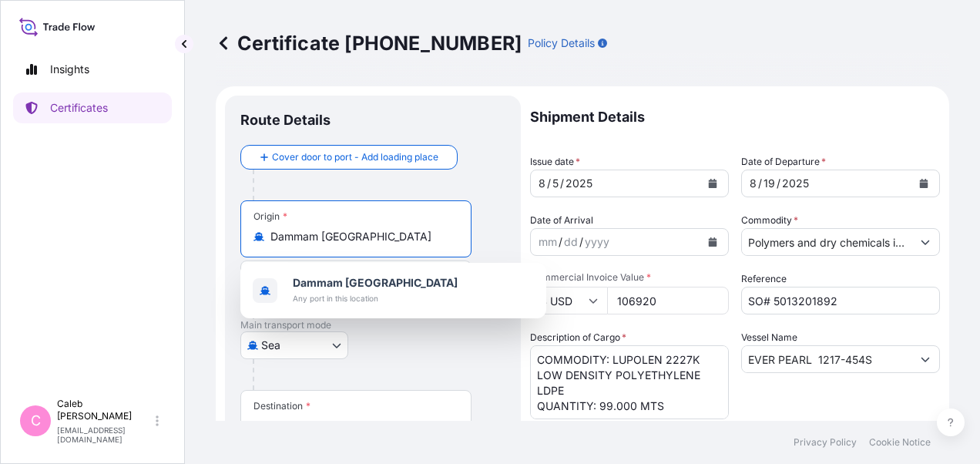
drag, startPoint x: 392, startPoint y: 233, endPoint x: 260, endPoint y: 231, distance: 131.8
click at [260, 231] on div "Dammam Saudi Arabia" at bounding box center [355, 236] width 205 height 15
paste input "KAOHSIUNG PORT IN TAIWAN"
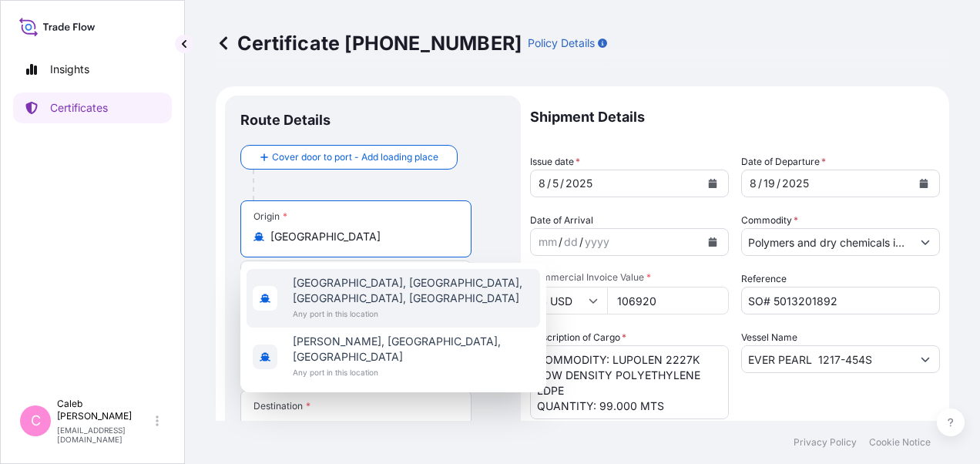
drag, startPoint x: 337, startPoint y: 234, endPoint x: 433, endPoint y: 237, distance: 95.6
click at [433, 237] on input "KAOHSIUNG" at bounding box center [361, 236] width 182 height 15
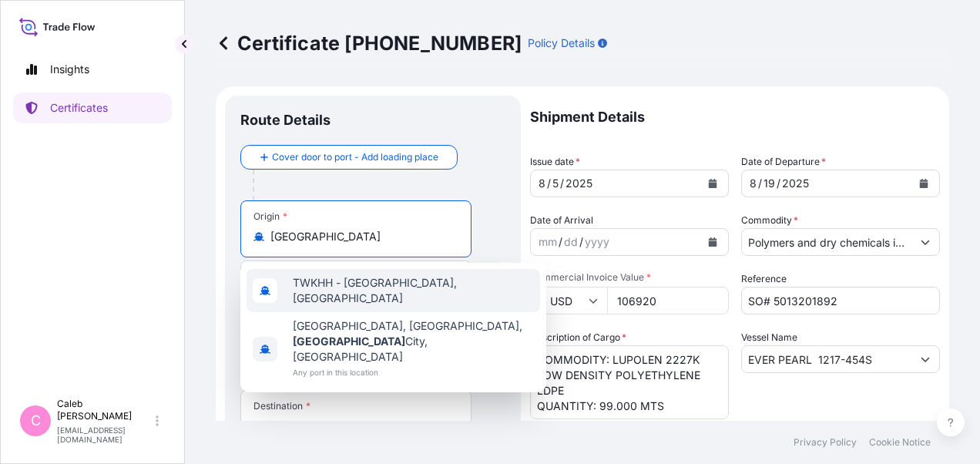
click at [383, 292] on span "TWKHH - Kaohsiung, Taiwan" at bounding box center [413, 290] width 241 height 31
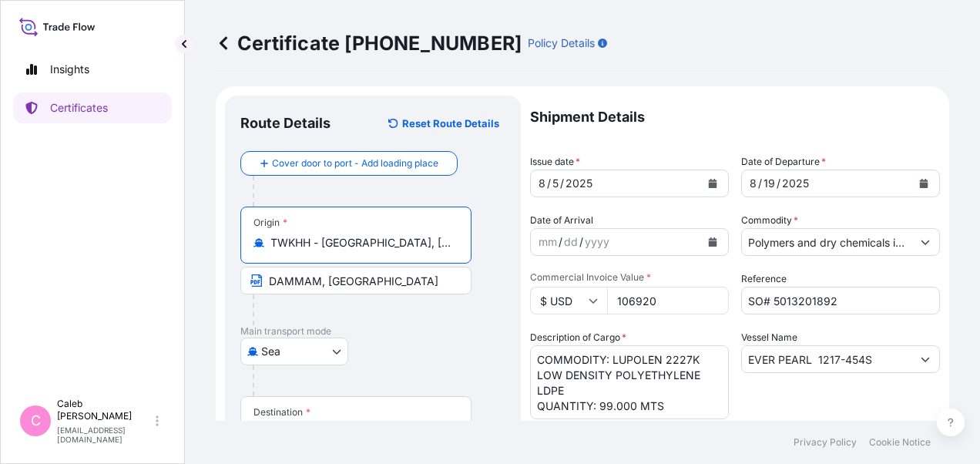
type input "TWKHH - Kaohsiung, Taiwan"
drag, startPoint x: 421, startPoint y: 280, endPoint x: 254, endPoint y: 282, distance: 167.2
click at [254, 282] on span "DAMMAM, SAUDI ARABIA" at bounding box center [355, 281] width 231 height 28
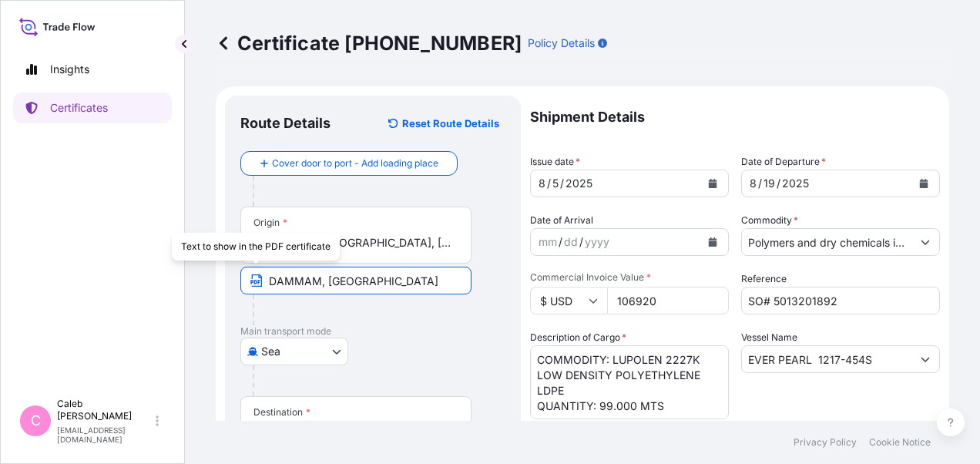
paste input "KAOHSIUNG PORT IN TAIWAN"
type input "KAOHSIUNG PORT IN TAIWAN"
click at [476, 345] on div "Sea Air Road Sea" at bounding box center [372, 351] width 265 height 28
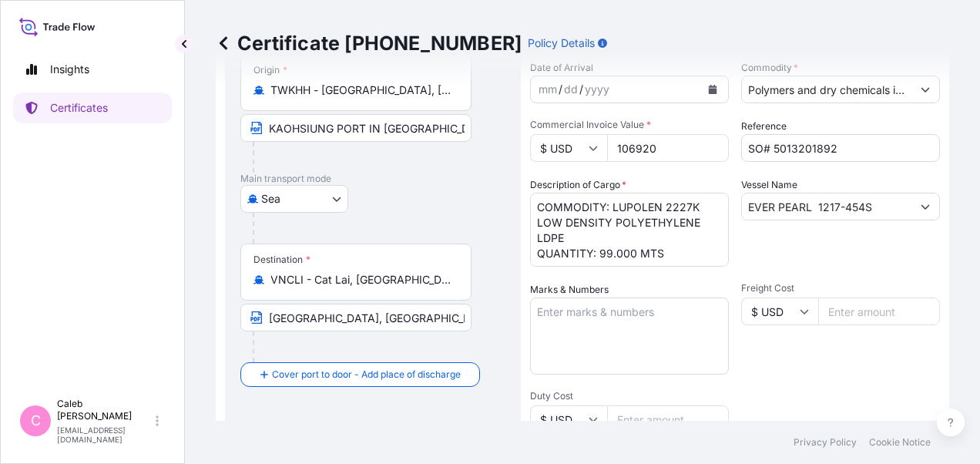
scroll to position [154, 0]
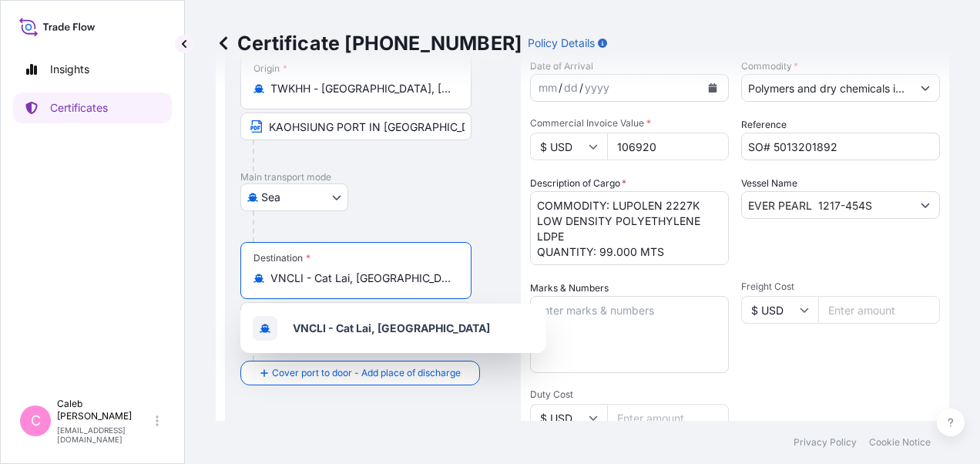
drag, startPoint x: 404, startPoint y: 281, endPoint x: 260, endPoint y: 279, distance: 144.9
click at [260, 279] on div "VNCLI - Cat Lai, Vietnam" at bounding box center [355, 277] width 205 height 15
paste input "HAIPHONG PORT, VIETNAM"
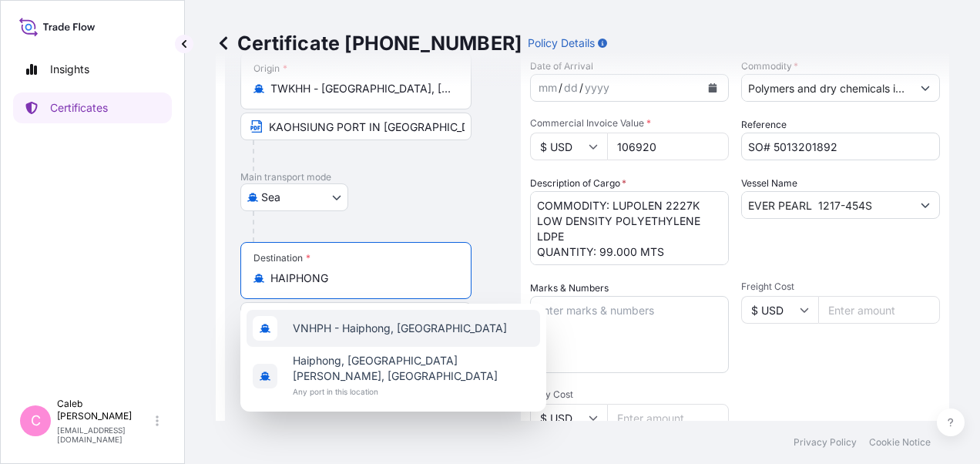
click at [423, 334] on span "VNHPH - Haiphong, Vietnam" at bounding box center [400, 328] width 214 height 15
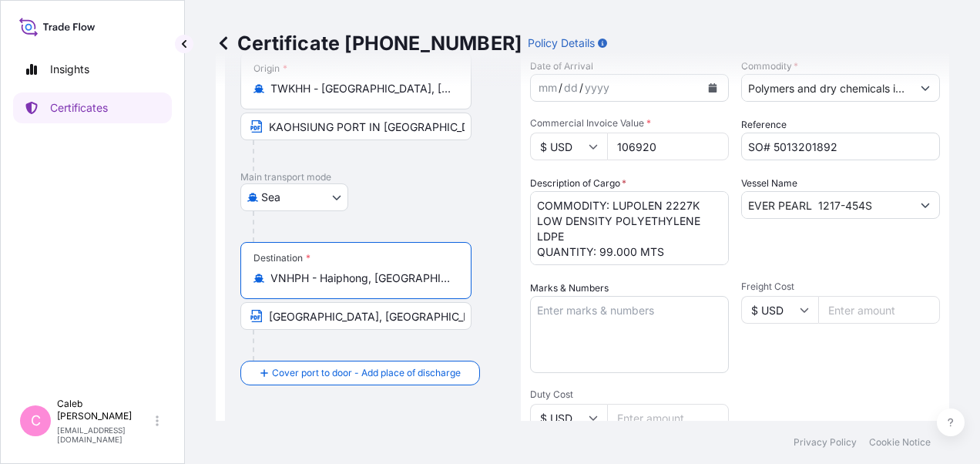
type input "VNHPH - Haiphong, Vietnam"
drag, startPoint x: 267, startPoint y: 316, endPoint x: 495, endPoint y: 316, distance: 227.3
click at [495, 316] on div "Destination * VNHPH - Haiphong, Vietnam CAT LAI PORT, VIETNAM via PORT OF DISCH…" at bounding box center [372, 301] width 265 height 119
paste input "HAIPHONG"
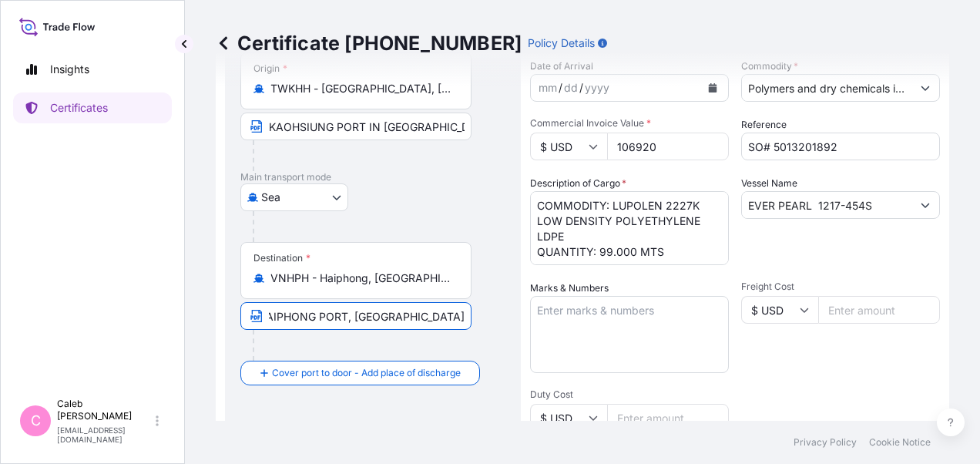
scroll to position [0, 0]
type input "HAIPHONG PORT, VIETNAM"
click at [495, 337] on div "Destination * VNHPH - Haiphong, Vietnam HAIPHONG PORT, VIETNAM" at bounding box center [372, 301] width 265 height 119
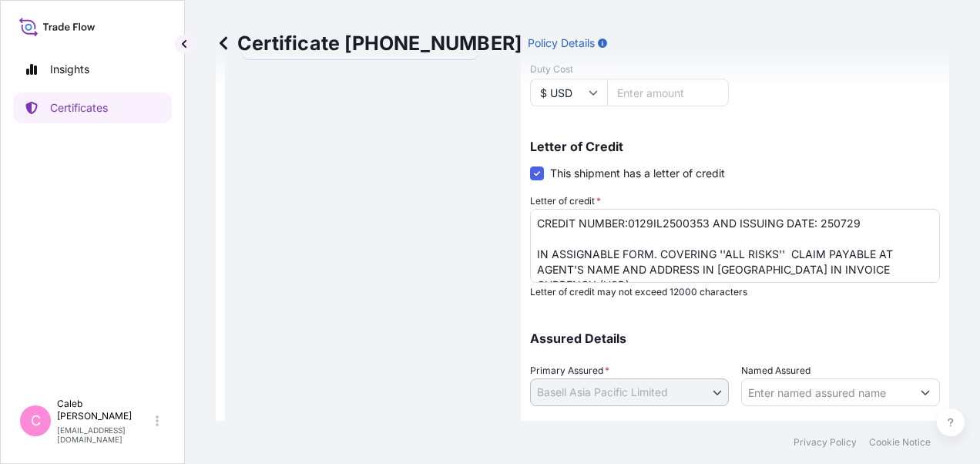
scroll to position [578, 0]
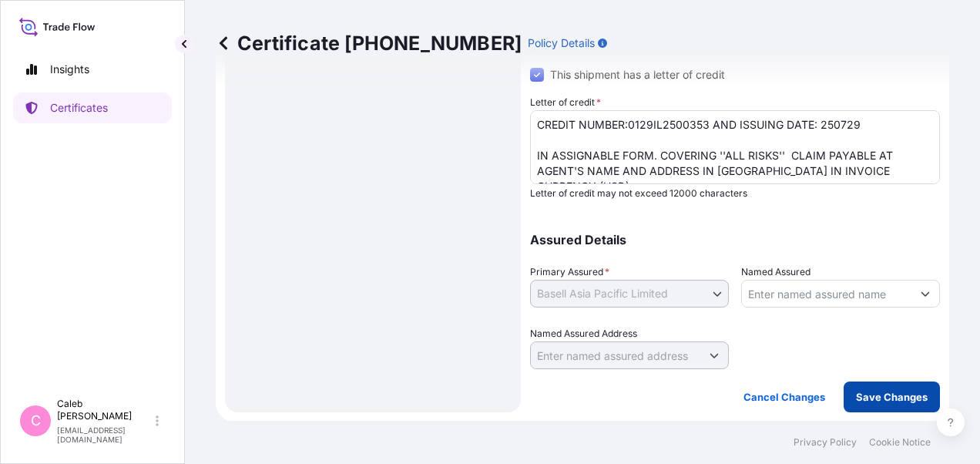
click at [864, 398] on p "Save Changes" at bounding box center [892, 396] width 72 height 15
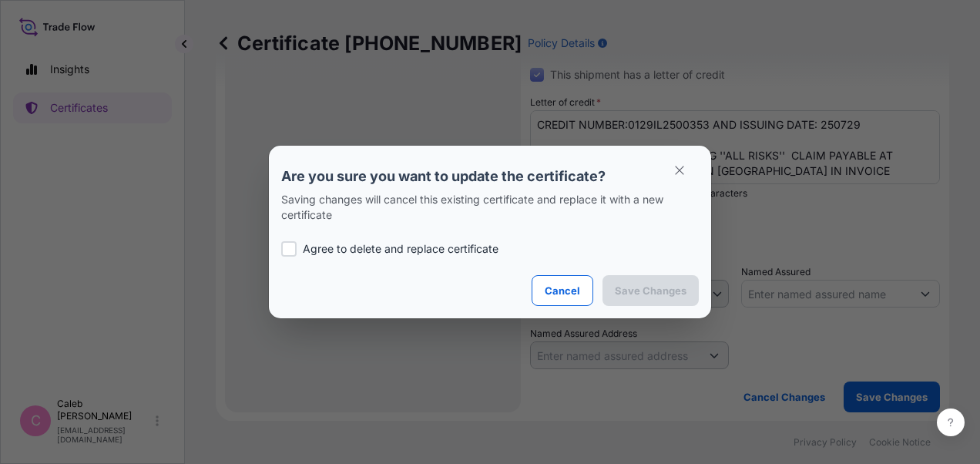
click at [290, 250] on div at bounding box center [288, 248] width 15 height 15
checkbox input "true"
click at [636, 290] on p "Save Changes" at bounding box center [651, 290] width 72 height 15
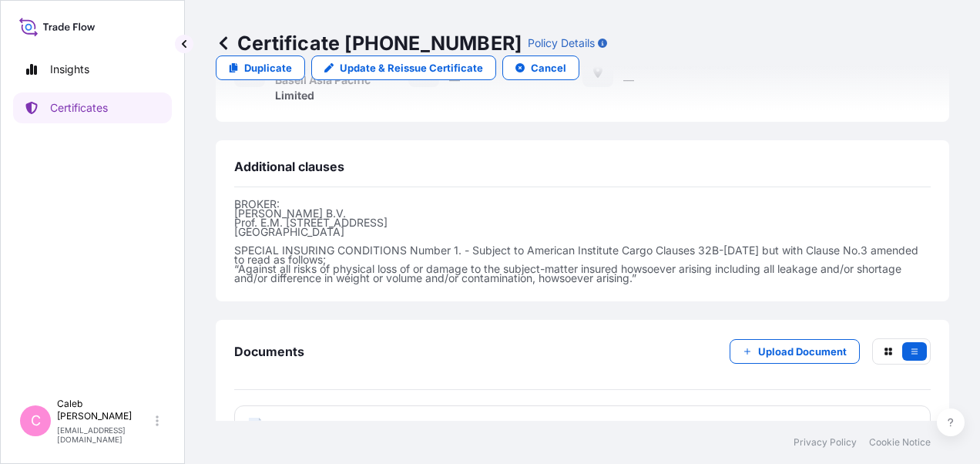
scroll to position [735, 0]
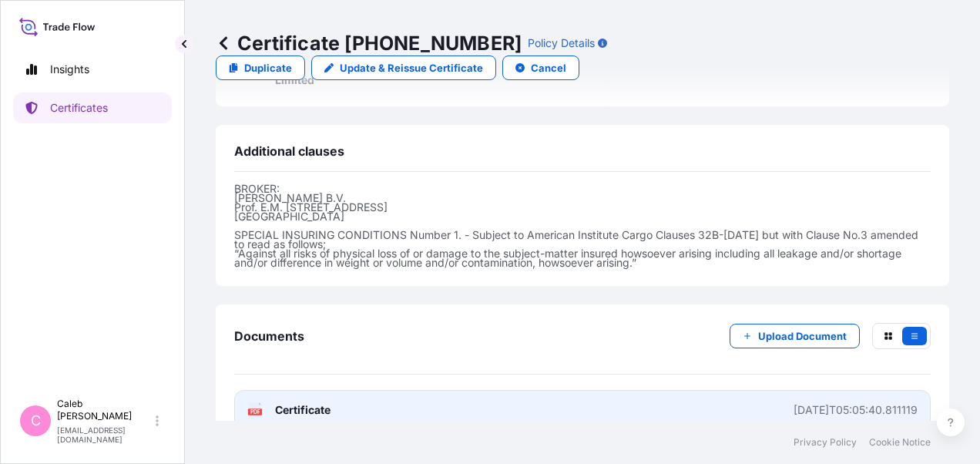
click at [305, 402] on span "Certificate" at bounding box center [302, 409] width 55 height 15
